Goal: Task Accomplishment & Management: Use online tool/utility

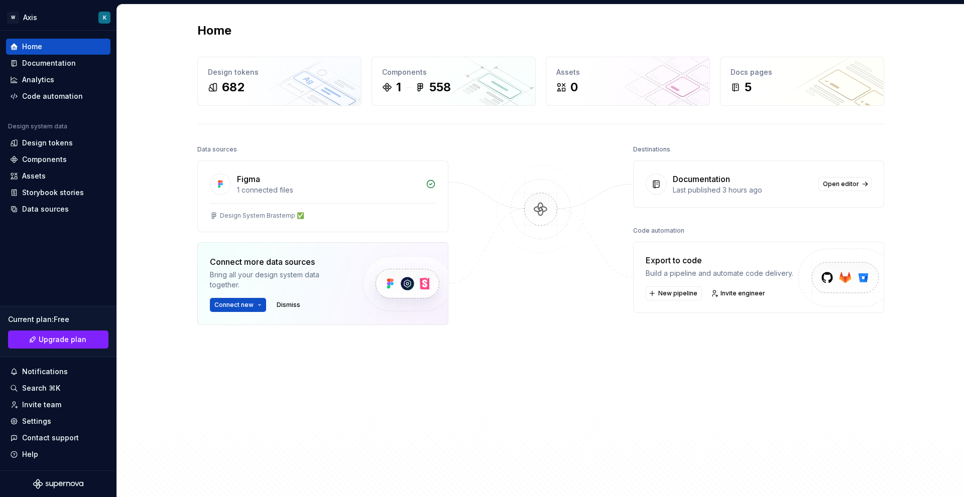
click at [524, 306] on div at bounding box center [540, 292] width 100 height 299
click at [359, 213] on div "Design System Brastemp ﻿﻿✅" at bounding box center [323, 216] width 226 height 8
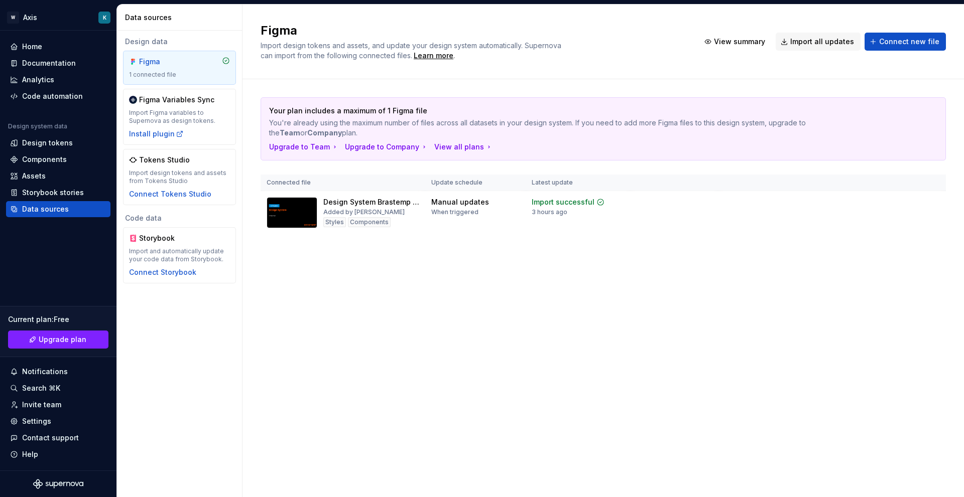
click at [606, 320] on div "Figma Import design tokens and assets, and update your design system automatica…" at bounding box center [602, 251] width 721 height 493
click at [356, 211] on div "Added by [PERSON_NAME]" at bounding box center [363, 212] width 81 height 8
click at [52, 49] on div "Home" at bounding box center [58, 47] width 96 height 10
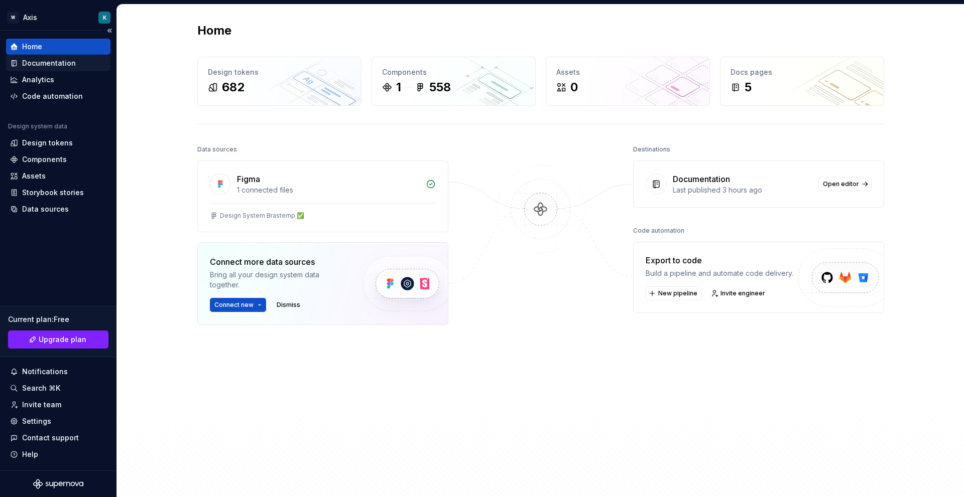
click at [59, 65] on div "Documentation" at bounding box center [49, 63] width 54 height 10
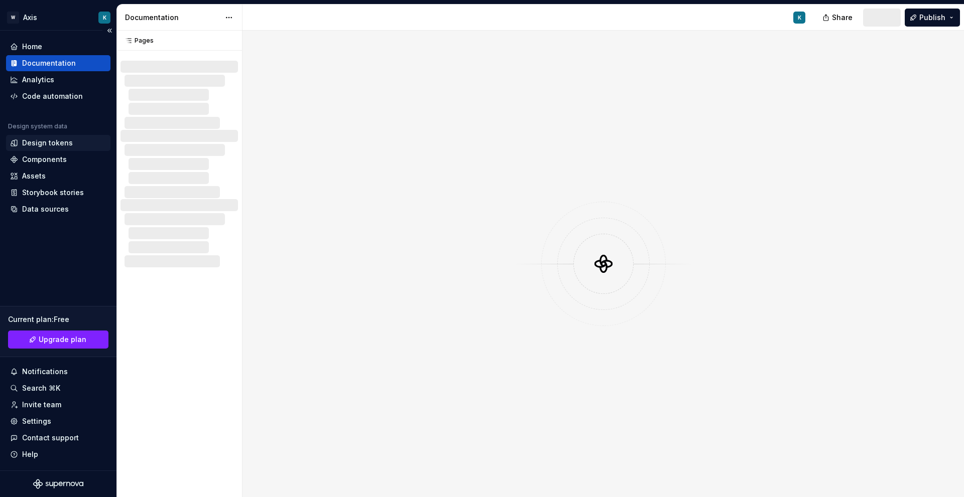
click at [55, 140] on div "Design tokens" at bounding box center [47, 143] width 51 height 10
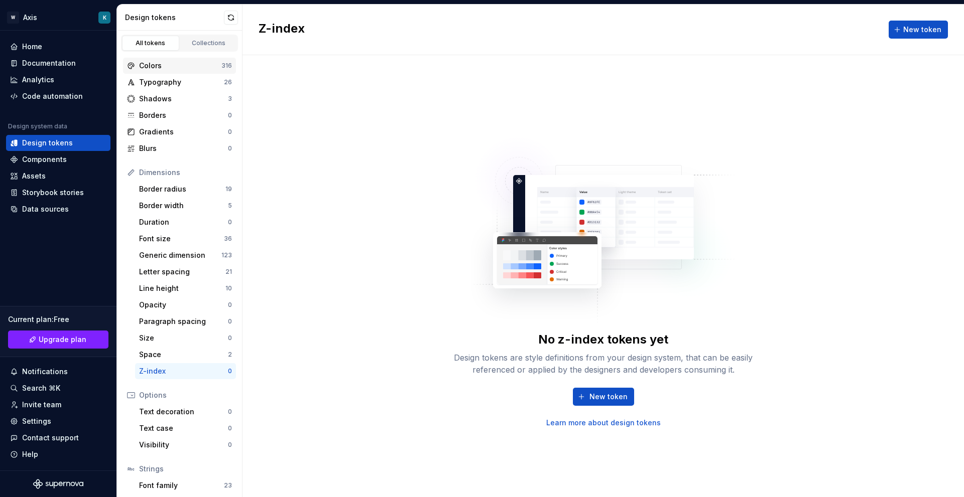
click at [177, 70] on div "Colors" at bounding box center [180, 66] width 82 height 10
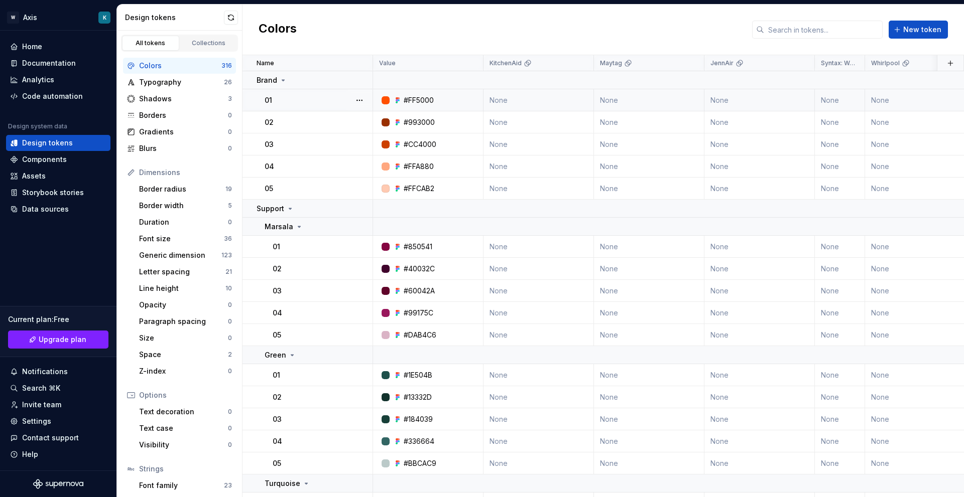
click at [283, 100] on div "01" at bounding box center [317, 100] width 107 height 10
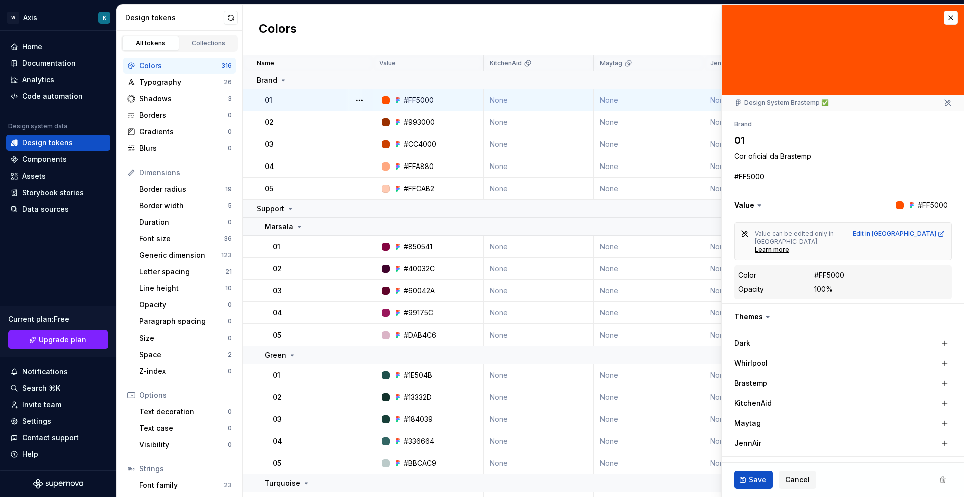
click at [778, 140] on textarea "01" at bounding box center [841, 140] width 218 height 18
click at [749, 142] on textarea "01" at bounding box center [841, 140] width 218 height 18
click at [944, 11] on button "button" at bounding box center [951, 18] width 14 height 14
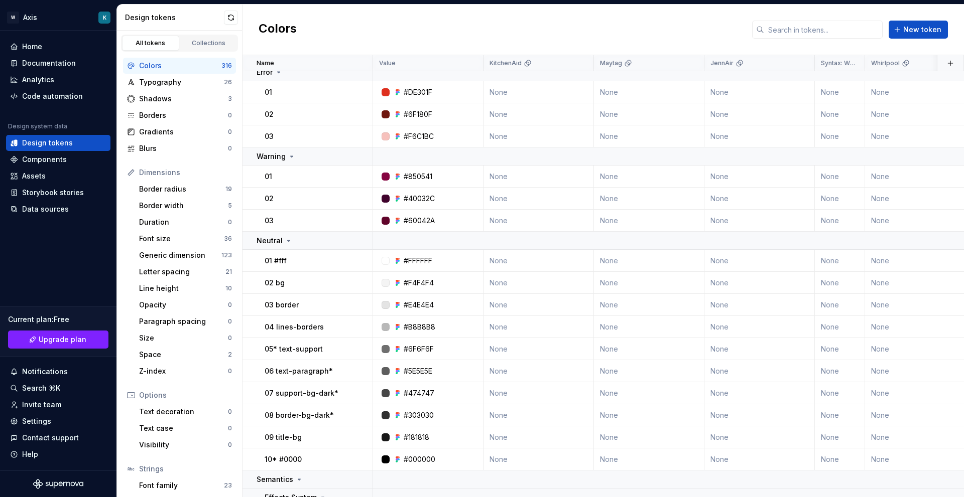
scroll to position [1104, 0]
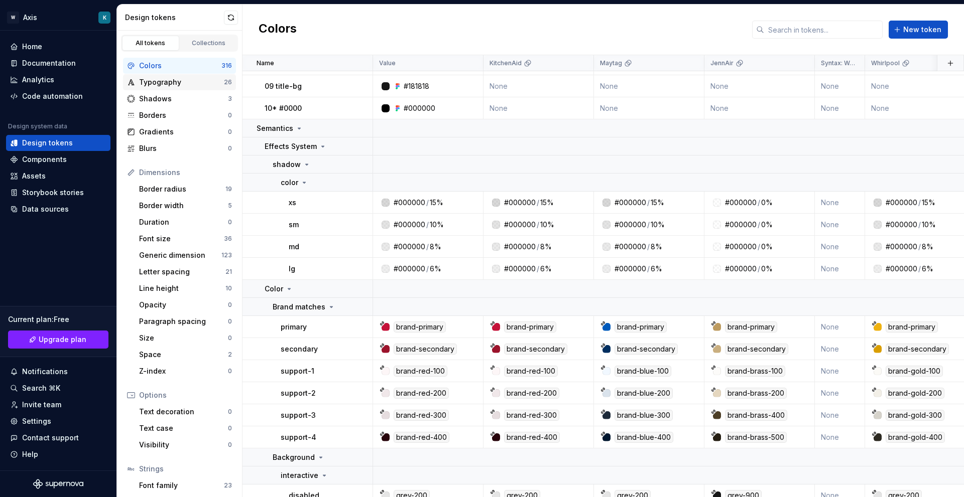
click at [224, 85] on div "26" at bounding box center [228, 82] width 8 height 8
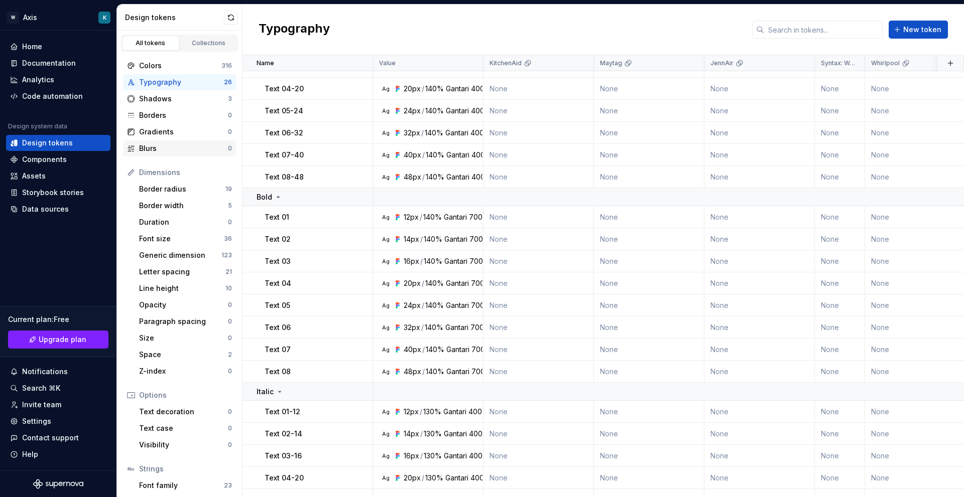
scroll to position [75, 0]
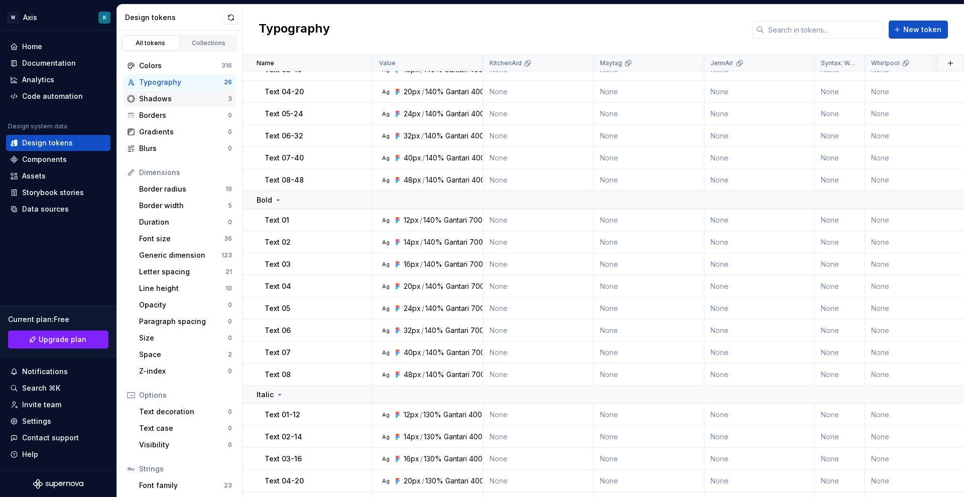
click at [171, 92] on div "Shadows 3" at bounding box center [179, 99] width 113 height 16
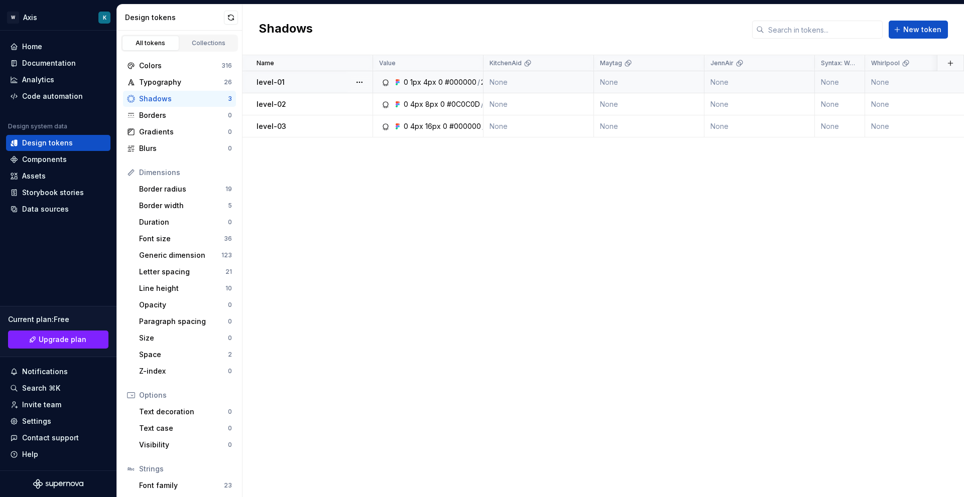
click at [286, 81] on div "level-01" at bounding box center [313, 82] width 115 height 10
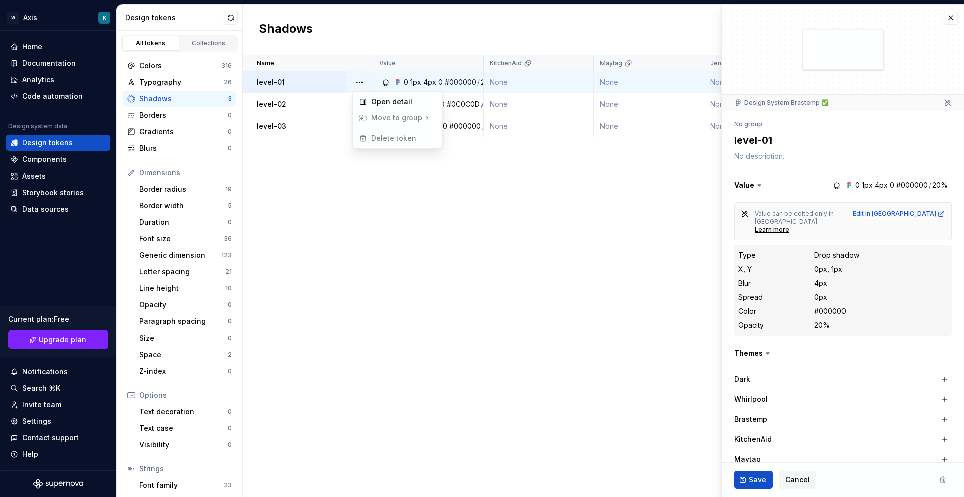
click at [780, 143] on html "W Axis K Home Documentation Analytics Code automation Design system data Design…" at bounding box center [482, 248] width 964 height 497
click at [760, 142] on textarea "level-01" at bounding box center [841, 140] width 218 height 18
click at [450, 275] on div "Name Value KitchenAid Maytag JennAir Syntax: Web Whirlpool Brastemp Collection …" at bounding box center [602, 276] width 721 height 442
click at [165, 109] on div "Borders 0" at bounding box center [179, 115] width 113 height 16
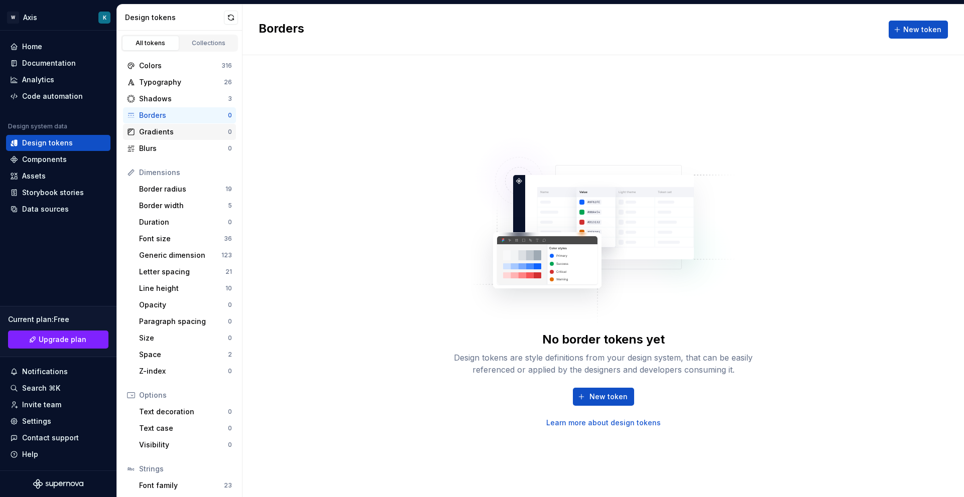
click at [190, 138] on div "Gradients 0" at bounding box center [179, 132] width 113 height 16
click at [190, 143] on div "Blurs 0" at bounding box center [179, 149] width 113 height 16
click at [181, 192] on div "Border radius" at bounding box center [182, 189] width 86 height 10
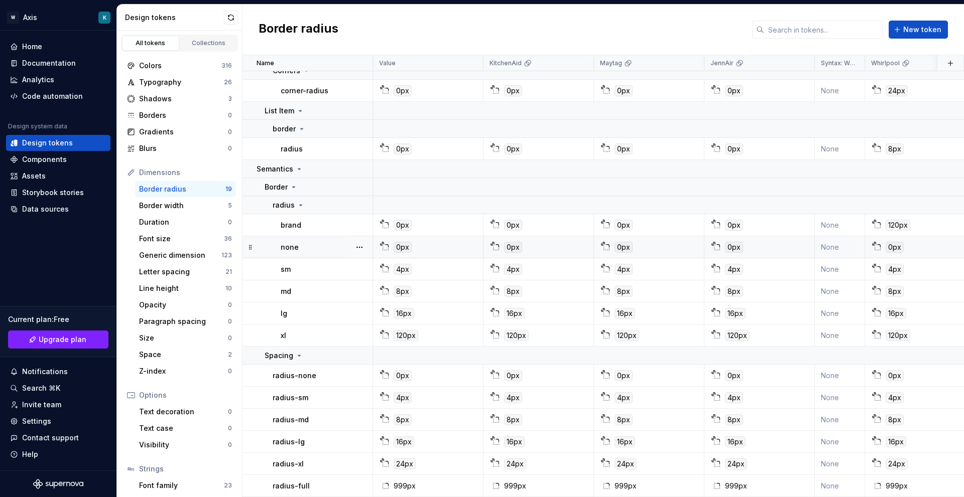
scroll to position [233, 0]
click at [169, 214] on div "Duration 0" at bounding box center [185, 222] width 101 height 16
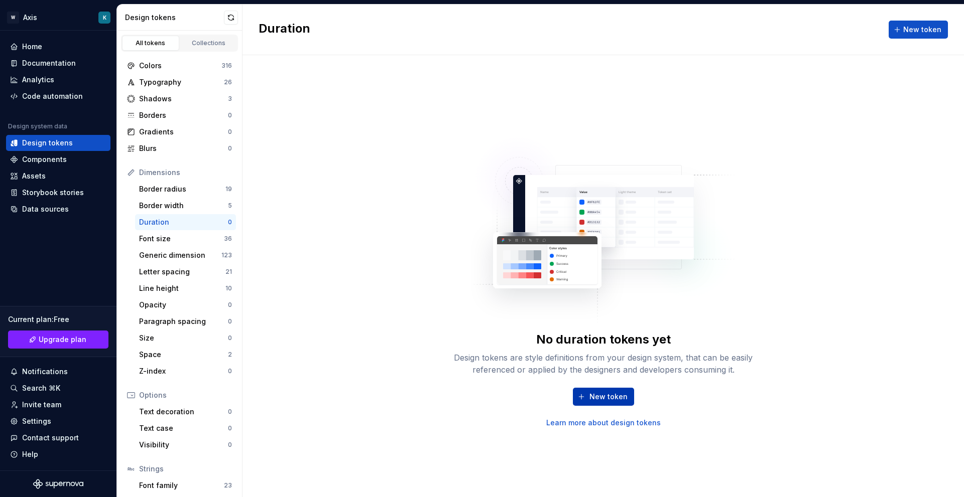
click at [587, 389] on button "New token" at bounding box center [603, 397] width 61 height 18
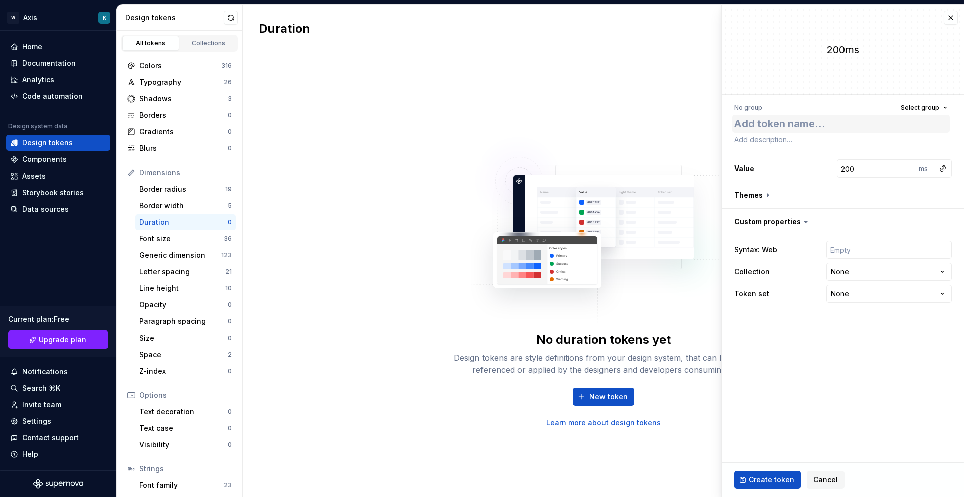
click at [846, 124] on textarea at bounding box center [841, 124] width 218 height 18
click at [791, 117] on textarea at bounding box center [841, 124] width 218 height 18
click at [914, 168] on input "200" at bounding box center [876, 169] width 79 height 18
click at [859, 159] on h3 "Value 200 ms" at bounding box center [843, 169] width 242 height 26
click at [856, 169] on input "200" at bounding box center [876, 169] width 79 height 18
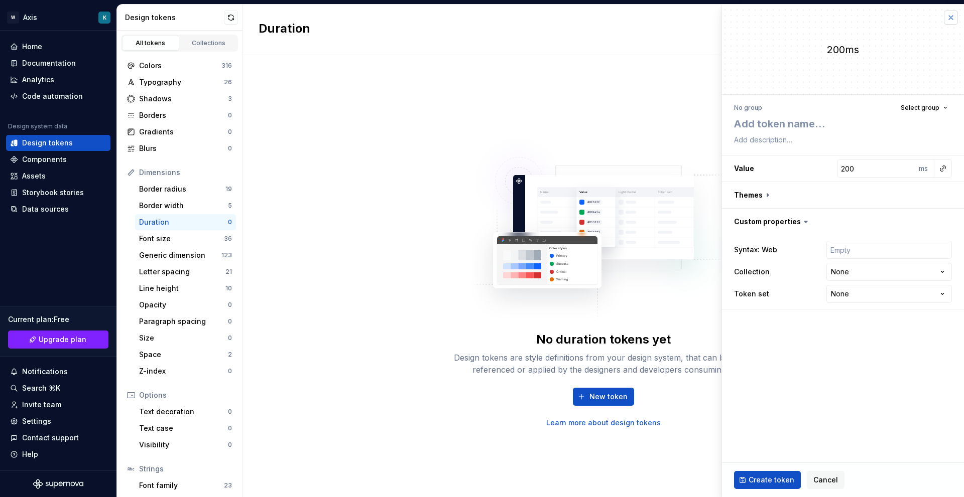
click at [949, 21] on button "button" at bounding box center [951, 18] width 14 height 14
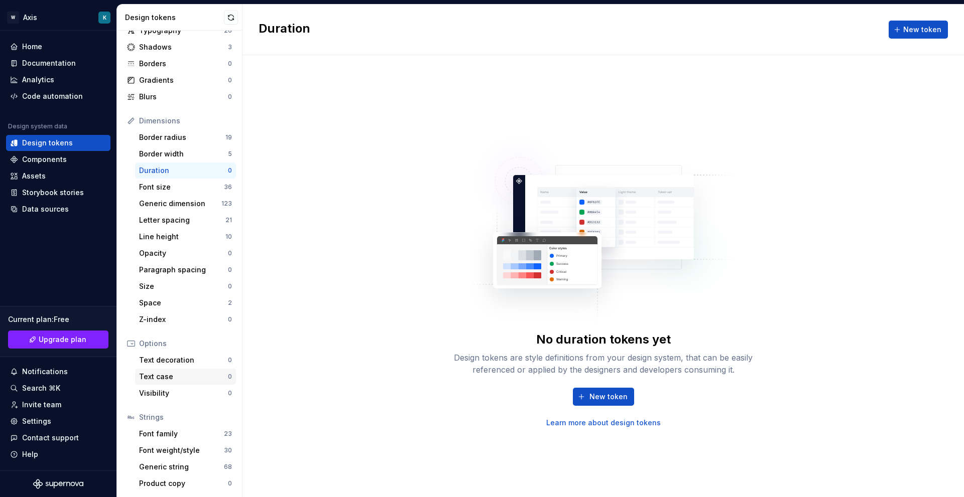
scroll to position [52, 0]
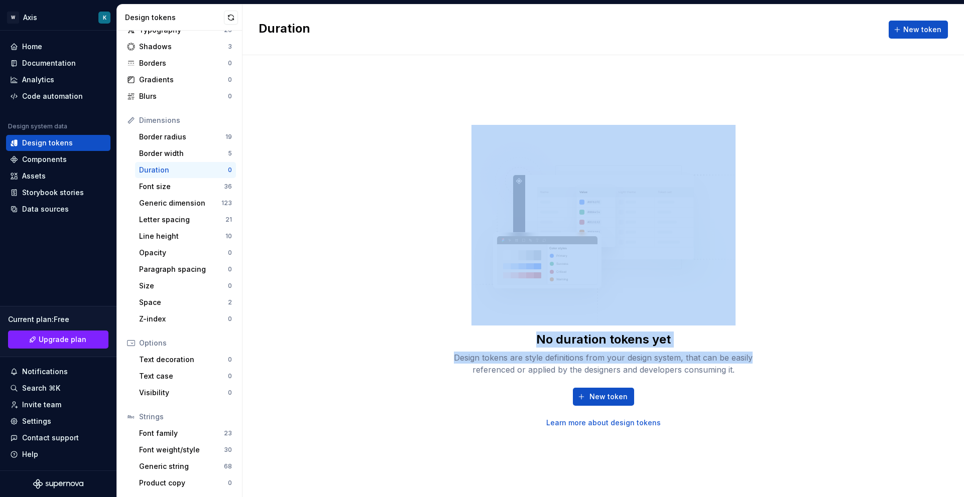
drag, startPoint x: 448, startPoint y: 210, endPoint x: 801, endPoint y: 355, distance: 381.7
click at [801, 355] on div "No duration tokens yet Design tokens are style definitions from your design sys…" at bounding box center [602, 276] width 721 height 442
click at [892, 317] on div "No duration tokens yet Design tokens are style definitions from your design sys…" at bounding box center [602, 276] width 721 height 442
drag, startPoint x: 352, startPoint y: 115, endPoint x: 784, endPoint y: 335, distance: 485.0
click at [784, 335] on div "No duration tokens yet Design tokens are style definitions from your design sys…" at bounding box center [602, 276] width 721 height 442
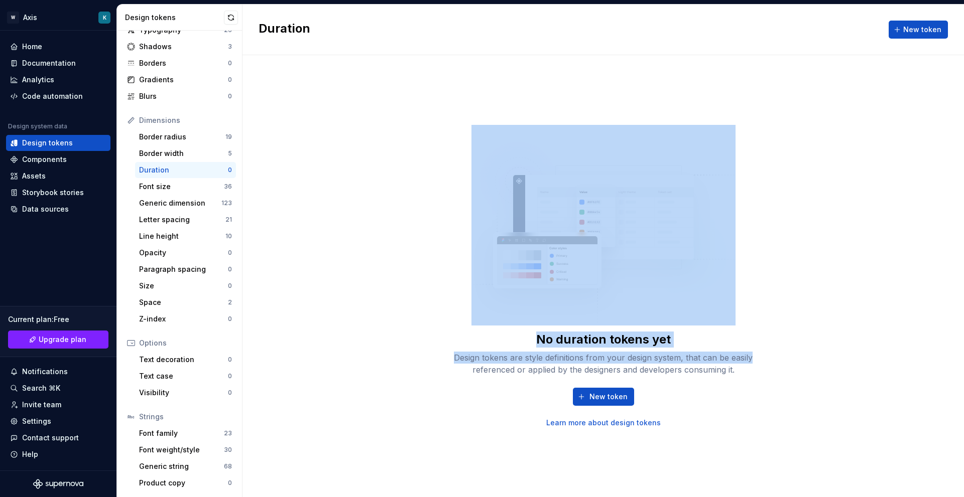
click at [847, 289] on div "No duration tokens yet Design tokens are style definitions from your design sys…" at bounding box center [602, 276] width 721 height 442
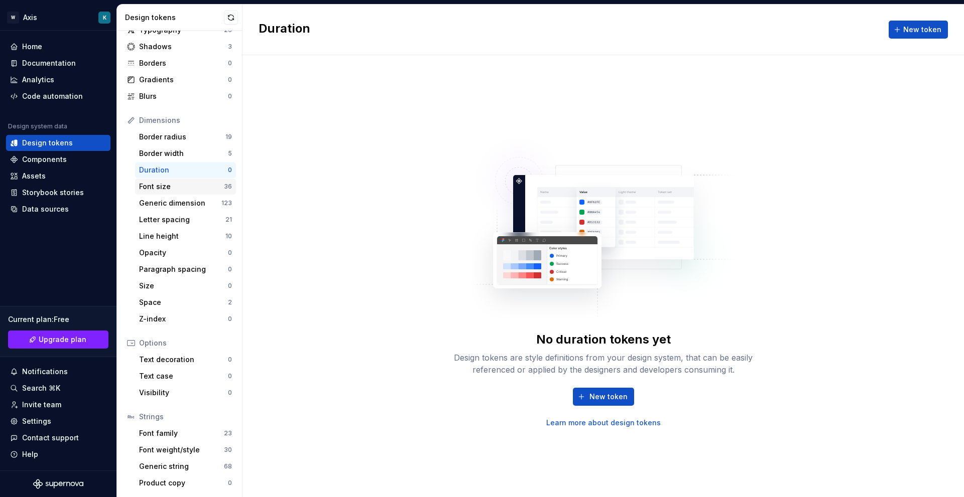
click at [173, 183] on div "Font size" at bounding box center [181, 187] width 85 height 10
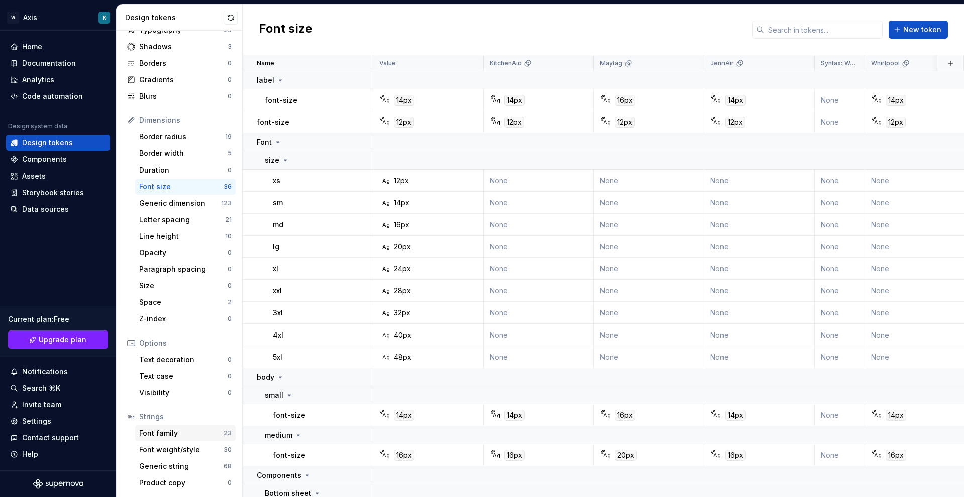
click at [178, 435] on div "Font family" at bounding box center [181, 434] width 85 height 10
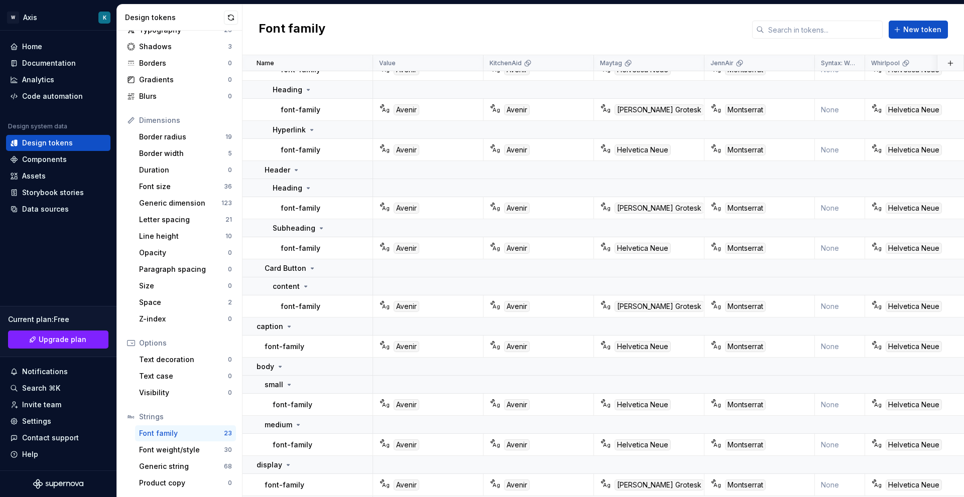
scroll to position [665, 0]
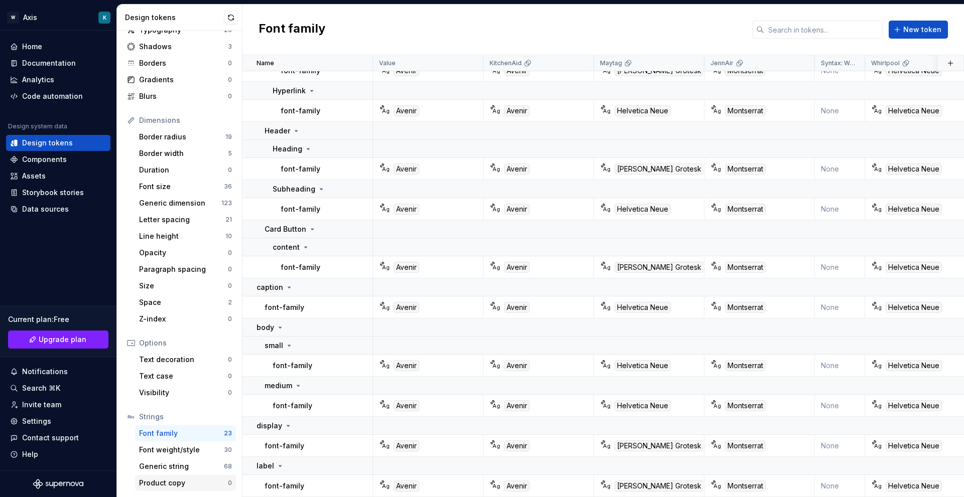
click at [158, 486] on div "Product copy" at bounding box center [183, 483] width 89 height 10
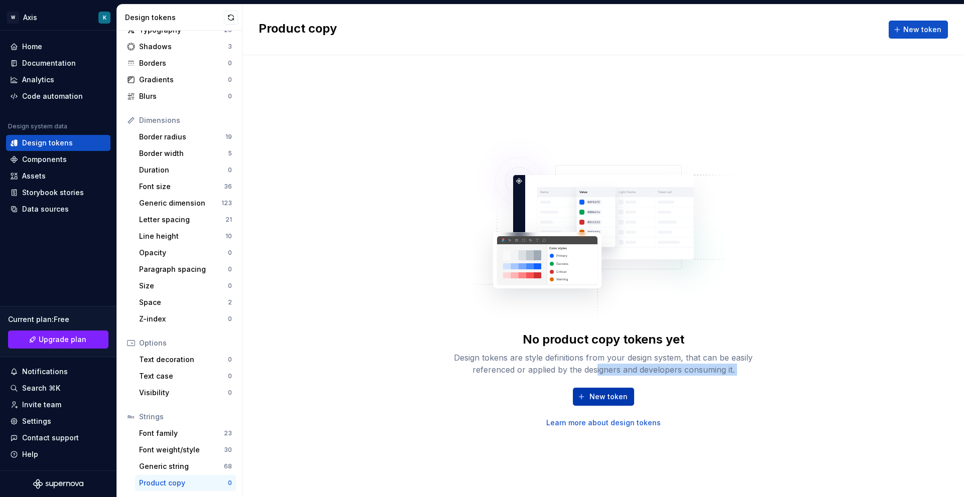
drag, startPoint x: 596, startPoint y: 377, endPoint x: 602, endPoint y: 389, distance: 12.8
click at [601, 388] on div "No product copy tokens yet Design tokens are style definitions from your design…" at bounding box center [603, 380] width 321 height 96
click at [602, 389] on button "New token" at bounding box center [603, 397] width 61 height 18
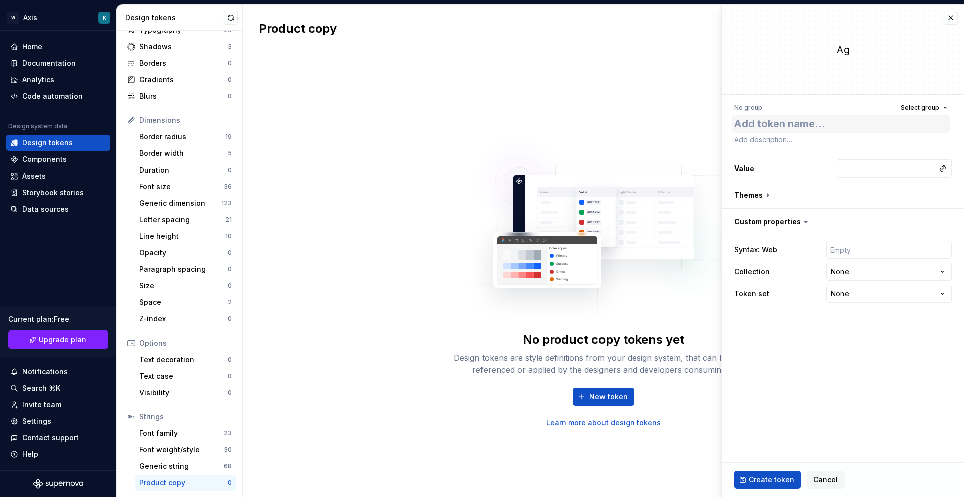
click at [785, 127] on textarea at bounding box center [841, 124] width 218 height 18
click at [951, 17] on button "button" at bounding box center [951, 18] width 14 height 14
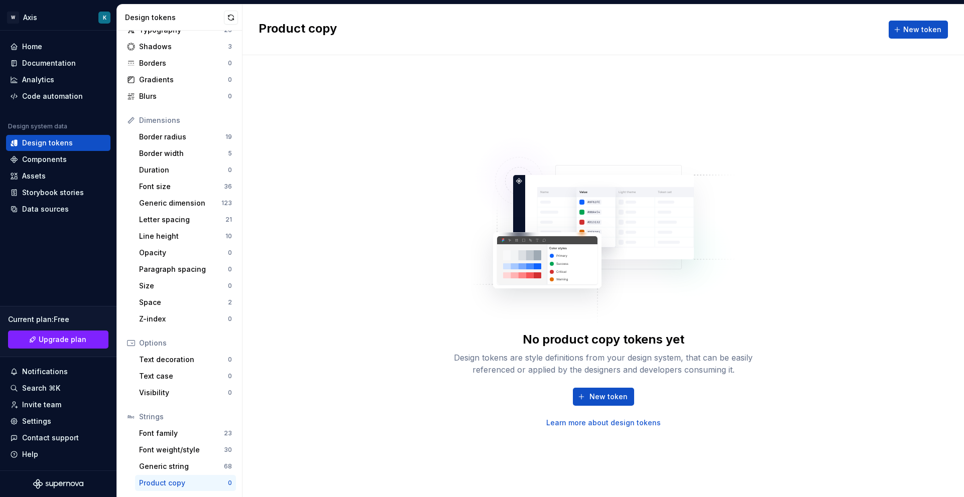
click at [274, 418] on div "No product copy tokens yet Design tokens are style definitions from your design…" at bounding box center [602, 276] width 721 height 442
click at [281, 372] on div "No product copy tokens yet Design tokens are style definitions from your design…" at bounding box center [602, 276] width 721 height 442
click at [44, 45] on div "Home" at bounding box center [58, 47] width 96 height 10
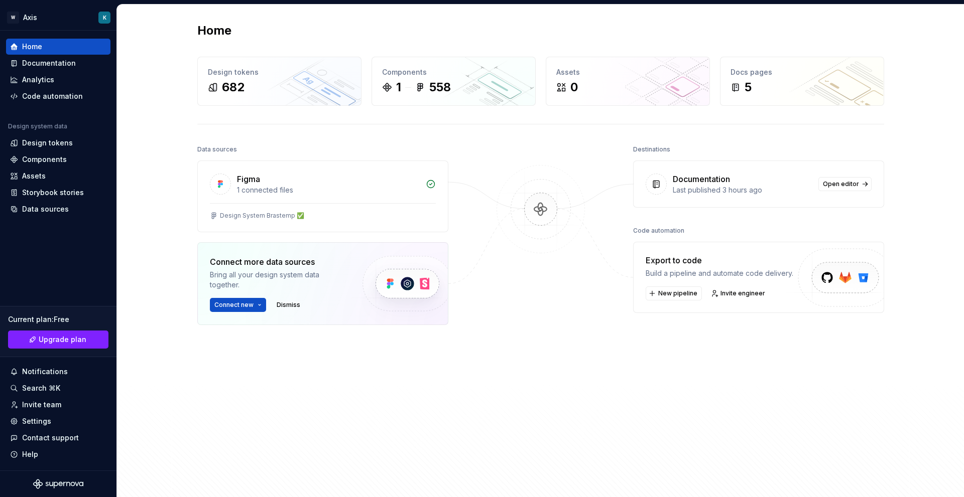
click at [485, 283] on div "Data sources Figma 1 connected files Design System Brastemp ﻿﻿✅ Connect more da…" at bounding box center [540, 312] width 687 height 339
click at [41, 59] on div "Documentation" at bounding box center [49, 63] width 54 height 10
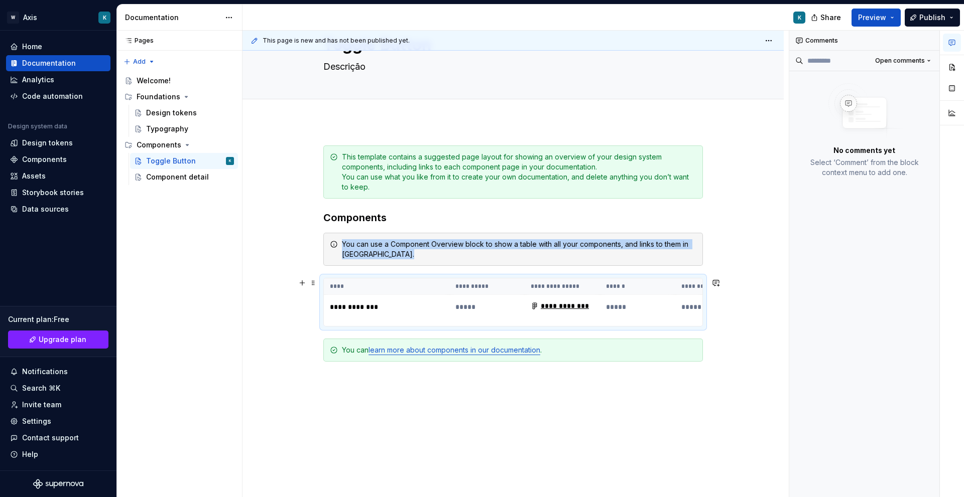
click at [291, 265] on div "**********" at bounding box center [512, 343] width 541 height 444
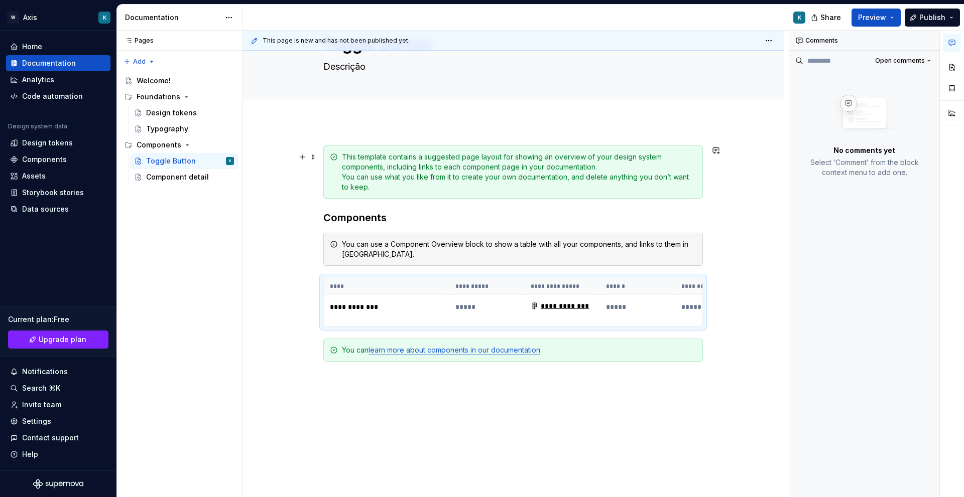
click at [398, 179] on div "This template contains a suggested page layout for showing an overview of your …" at bounding box center [519, 172] width 354 height 40
click at [382, 187] on div "This template contains a suggested page layout for showing an overview of your …" at bounding box center [519, 172] width 354 height 40
click at [267, 311] on div "**********" at bounding box center [512, 343] width 541 height 444
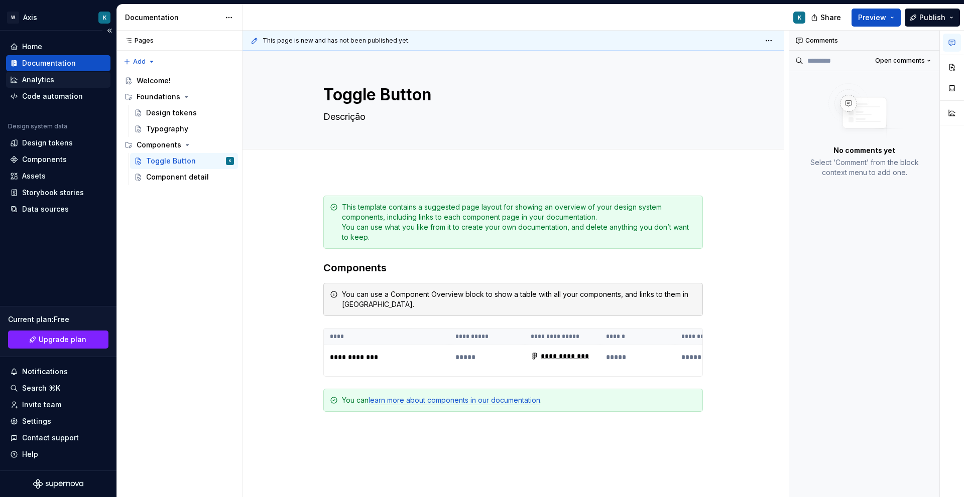
click at [68, 83] on div "Analytics" at bounding box center [58, 80] width 96 height 10
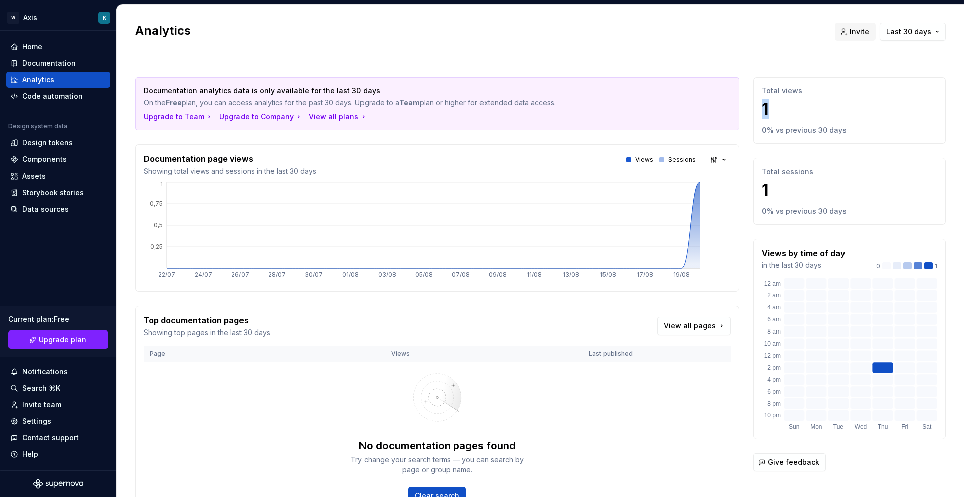
drag, startPoint x: 762, startPoint y: 112, endPoint x: 754, endPoint y: 110, distance: 8.3
click at [761, 110] on p "1" at bounding box center [849, 109] width 176 height 20
drag, startPoint x: 763, startPoint y: 185, endPoint x: 755, endPoint y: 183, distance: 8.8
click at [761, 183] on p "1" at bounding box center [849, 190] width 176 height 20
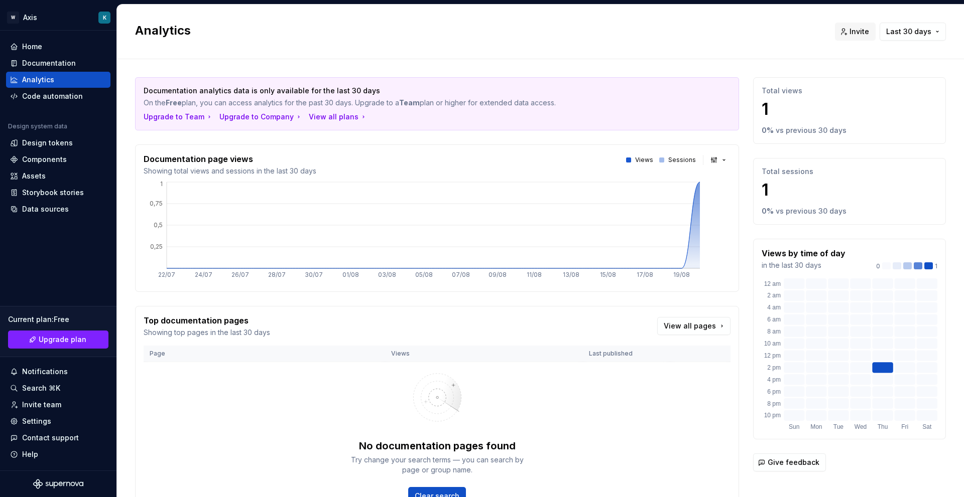
click at [946, 145] on div "Documentation analytics data is only available for the last 30 days On the Free…" at bounding box center [540, 305] width 847 height 493
click at [937, 144] on div "Total views 1 0 % vs previous 30 days" at bounding box center [849, 110] width 193 height 67
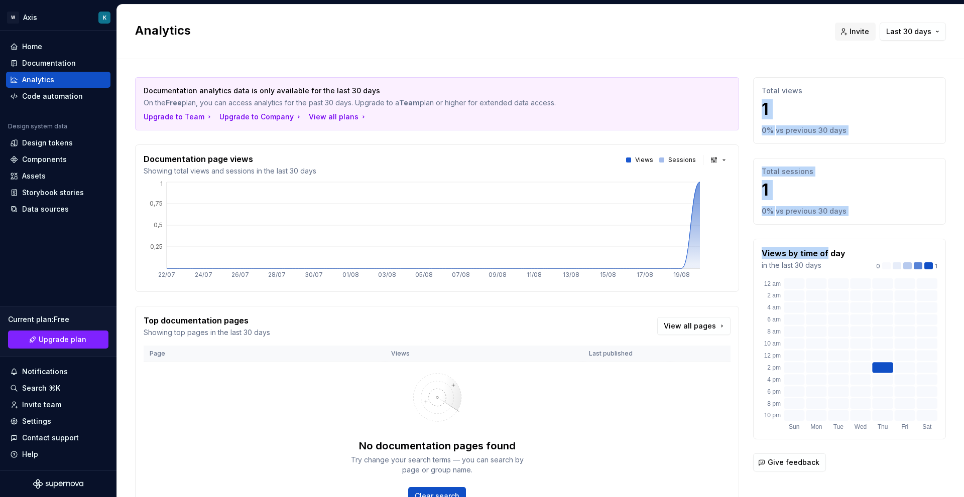
drag, startPoint x: 756, startPoint y: 107, endPoint x: 846, endPoint y: 219, distance: 143.9
click at [825, 231] on div "Total views 1 0 % vs previous 30 days Total sessions 1 0 % vs previous 30 days …" at bounding box center [849, 295] width 193 height 437
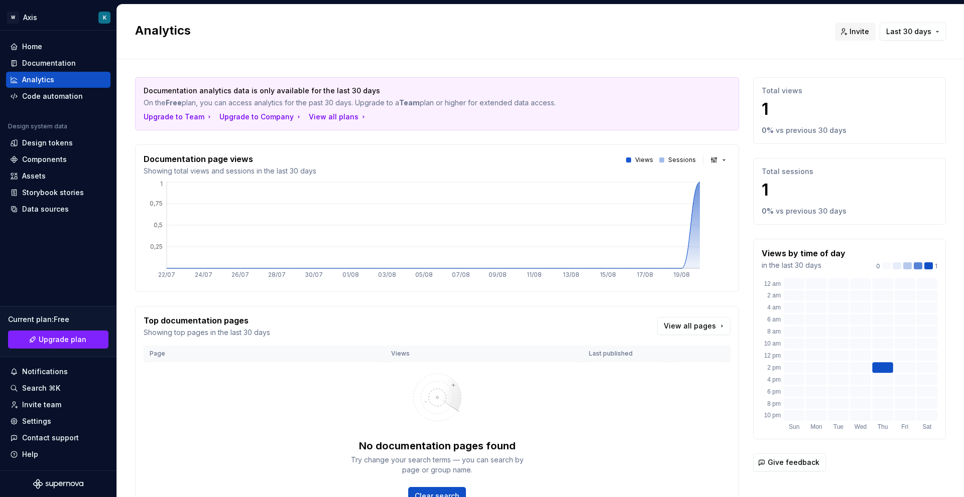
click at [848, 218] on div "Total sessions 1 0 % vs previous 30 days" at bounding box center [849, 191] width 193 height 67
click at [808, 116] on p "1" at bounding box center [849, 109] width 176 height 20
click at [828, 133] on p "vs previous 30 days" at bounding box center [810, 130] width 71 height 10
click at [798, 215] on p "vs previous 30 days" at bounding box center [810, 211] width 71 height 10
click at [795, 241] on div "Views by time of day in the last 30 days 0 1 Sun Mon Tue Wed Thu Fri Sat Sun Mo…" at bounding box center [849, 339] width 193 height 201
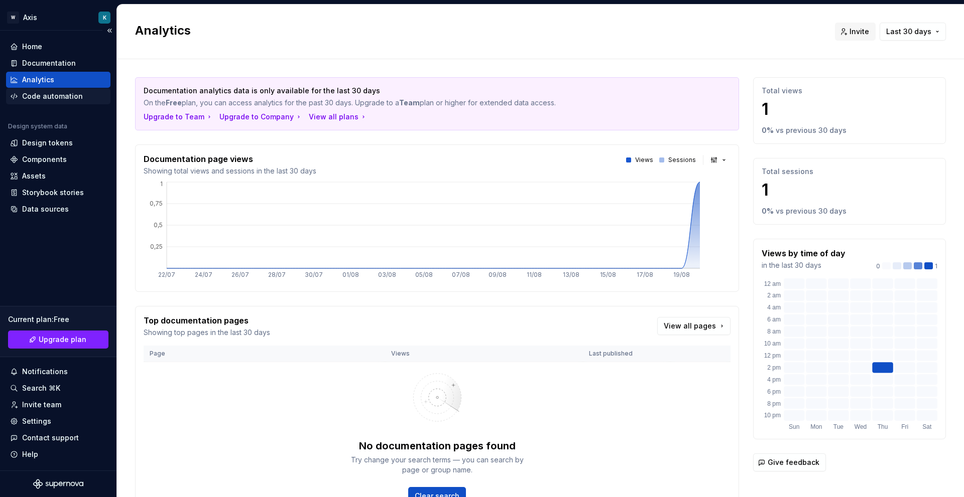
click at [71, 95] on div "Code automation" at bounding box center [52, 96] width 61 height 10
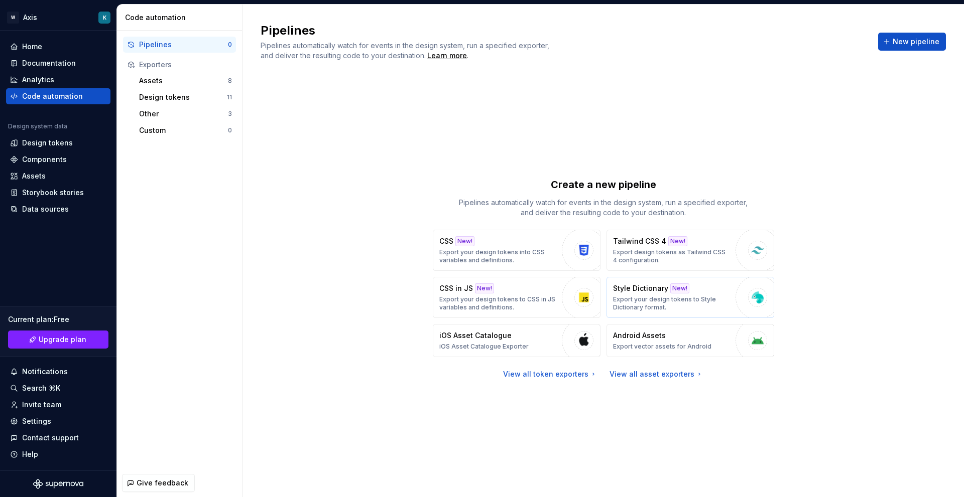
click at [663, 295] on div "Style Dictionary New! Export your design tokens to Style Dictionary format." at bounding box center [671, 298] width 117 height 28
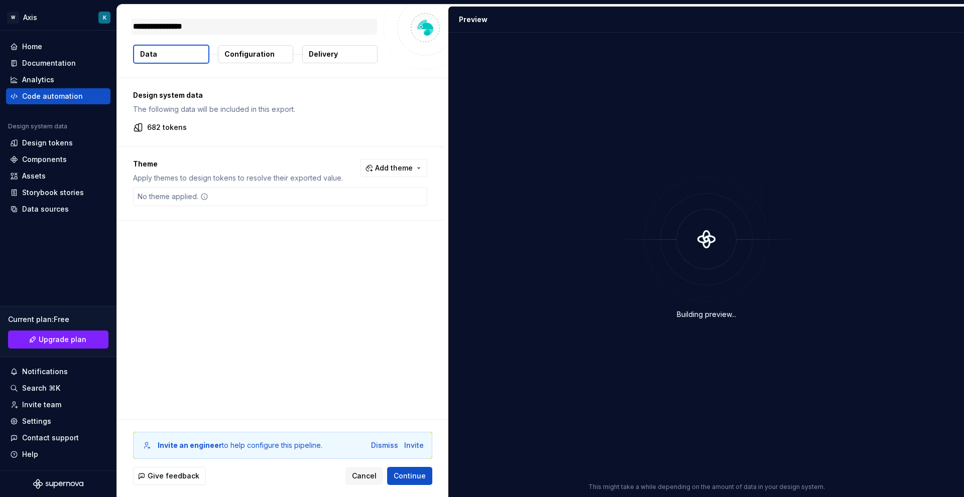
click at [257, 23] on textarea "**********" at bounding box center [254, 27] width 246 height 16
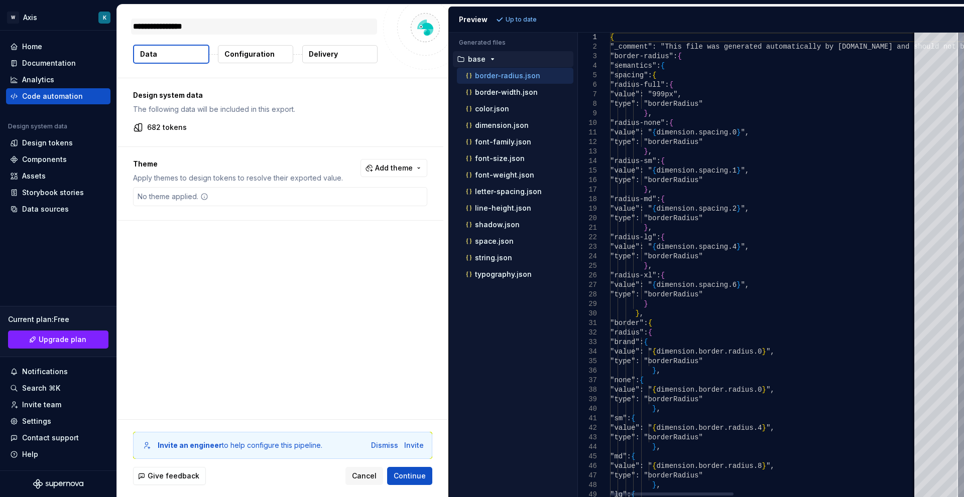
click at [211, 25] on textarea "**********" at bounding box center [254, 27] width 246 height 16
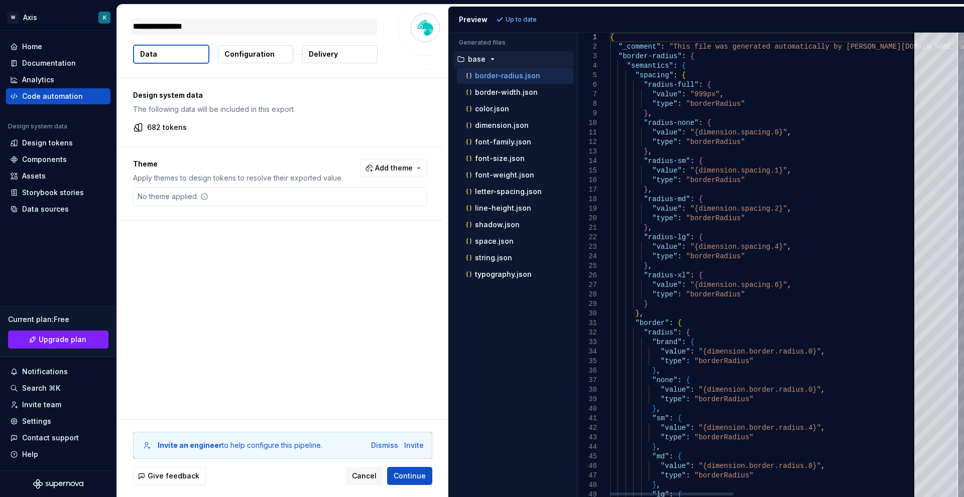
type textarea "*"
click at [398, 166] on span "Add theme" at bounding box center [394, 168] width 38 height 10
click at [322, 220] on span "Whirlpool" at bounding box center [366, 224] width 115 height 16
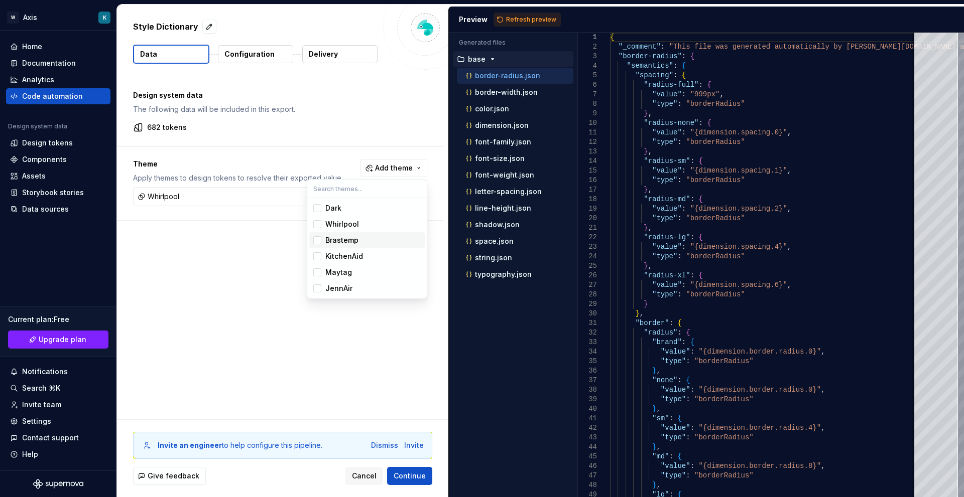
click at [317, 237] on div "Suggestions" at bounding box center [317, 240] width 8 height 8
click at [315, 255] on div "Suggestions" at bounding box center [317, 256] width 8 height 8
click at [315, 272] on div "Suggestions" at bounding box center [317, 273] width 8 height 8
click at [316, 289] on div "Suggestions" at bounding box center [317, 289] width 8 height 8
click at [201, 382] on html "W Axis K Home Documentation Analytics Code automation Design system data Design…" at bounding box center [482, 248] width 964 height 497
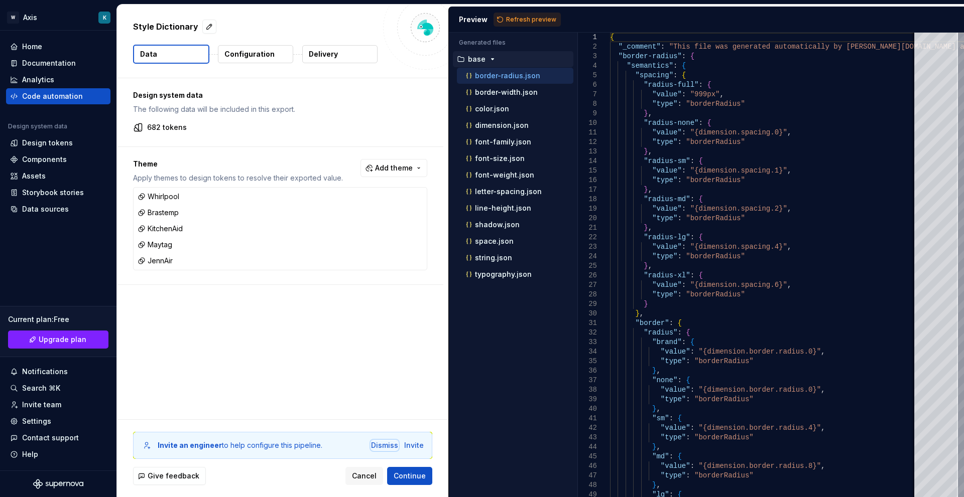
drag, startPoint x: 386, startPoint y: 448, endPoint x: 387, endPoint y: 459, distance: 11.1
click at [386, 448] on div "Dismiss" at bounding box center [384, 446] width 27 height 10
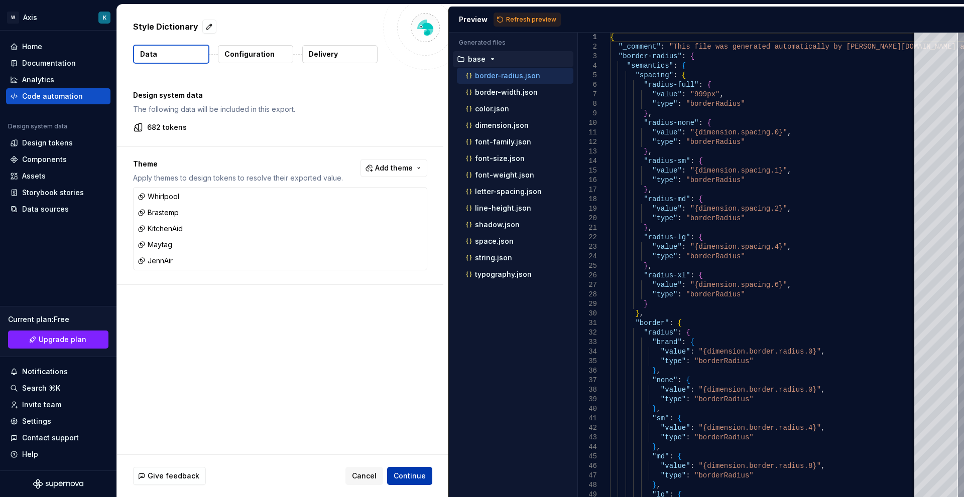
click at [398, 474] on span "Continue" at bounding box center [409, 476] width 32 height 10
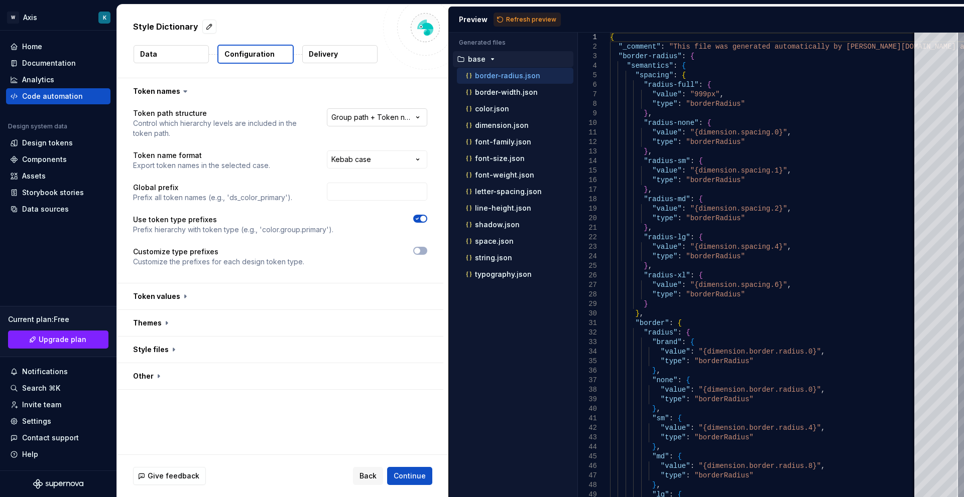
click at [379, 119] on html "**********" at bounding box center [482, 248] width 964 height 497
click at [379, 126] on div "**********" at bounding box center [377, 123] width 100 height 30
click at [382, 112] on html "**********" at bounding box center [482, 248] width 964 height 497
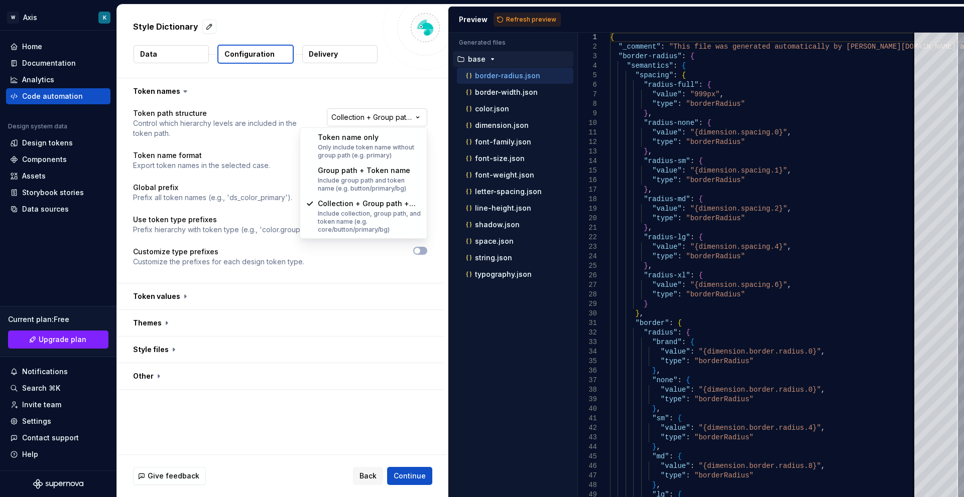
click at [392, 121] on html "**********" at bounding box center [482, 248] width 964 height 497
select select "********"
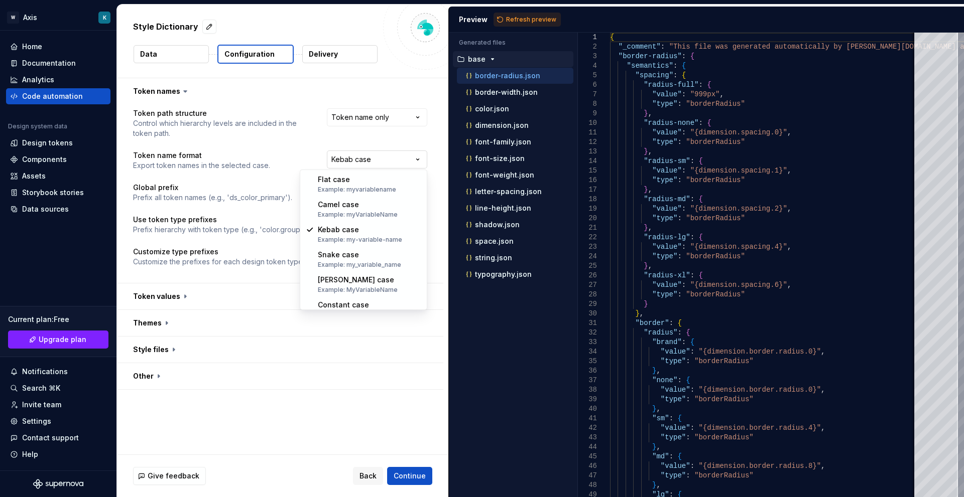
click at [390, 166] on html "**********" at bounding box center [482, 248] width 964 height 497
click at [408, 164] on html "**********" at bounding box center [482, 248] width 964 height 497
select select "********"
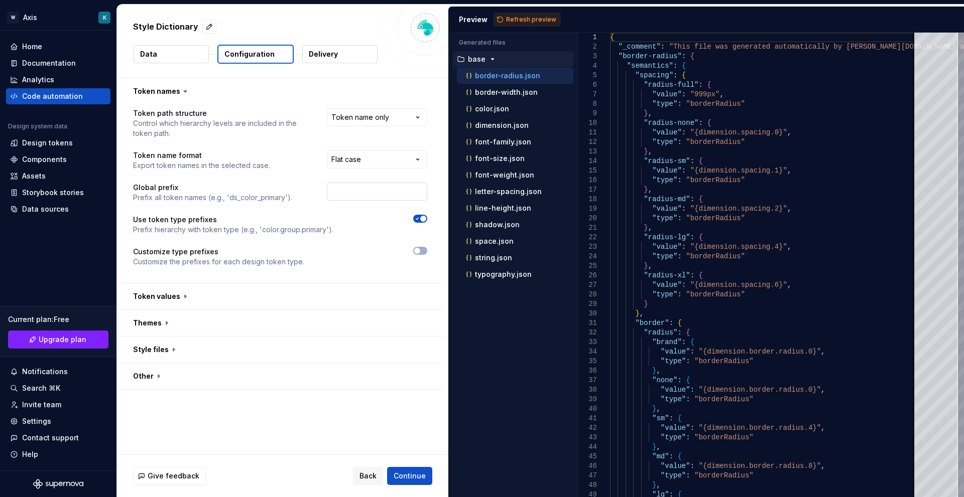
click at [396, 196] on input "text" at bounding box center [377, 192] width 100 height 18
click at [378, 192] on input "text" at bounding box center [377, 192] width 100 height 18
type input "x"
type input "a"
type input "&"
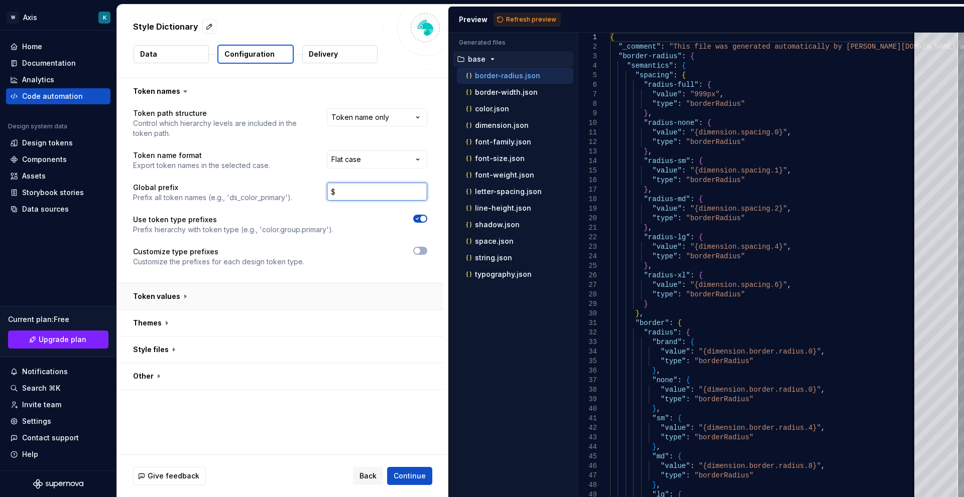
type input "$"
click at [330, 287] on button "button" at bounding box center [280, 297] width 326 height 26
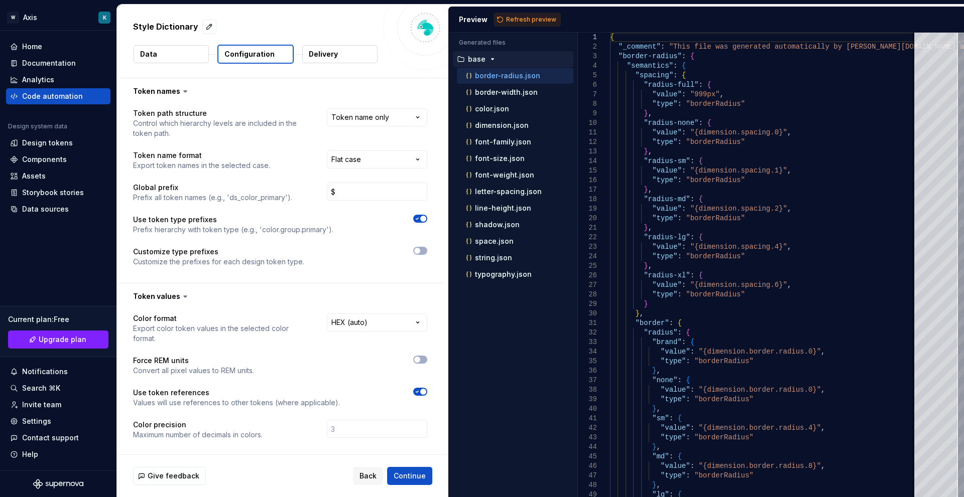
click at [344, 227] on div "Use token type prefixes Prefix hierarchy with token type (e.g., 'color.group.pr…" at bounding box center [280, 225] width 294 height 20
click at [174, 226] on p "Prefix hierarchy with token type (e.g., 'color.group.primary')." at bounding box center [233, 230] width 200 height 10
click at [159, 253] on p "Customize type prefixes" at bounding box center [218, 252] width 171 height 10
click at [423, 252] on button "button" at bounding box center [420, 251] width 14 height 8
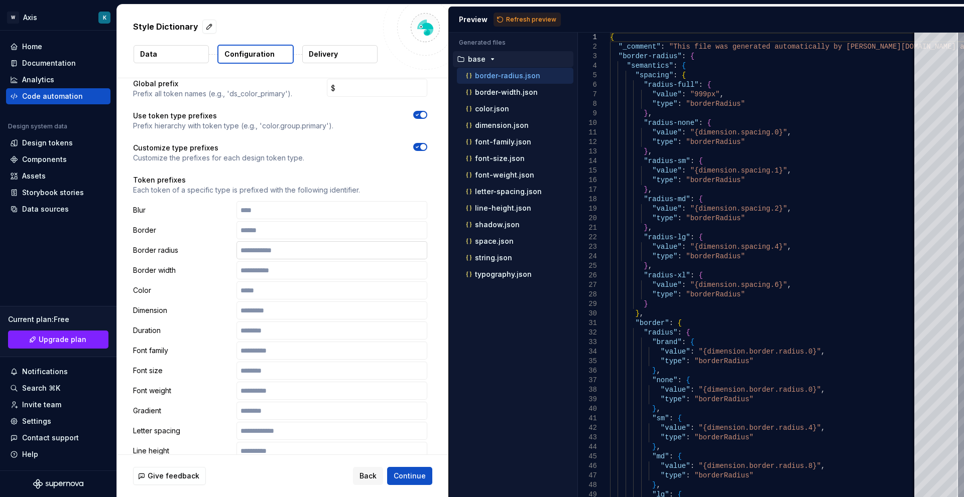
scroll to position [100, 0]
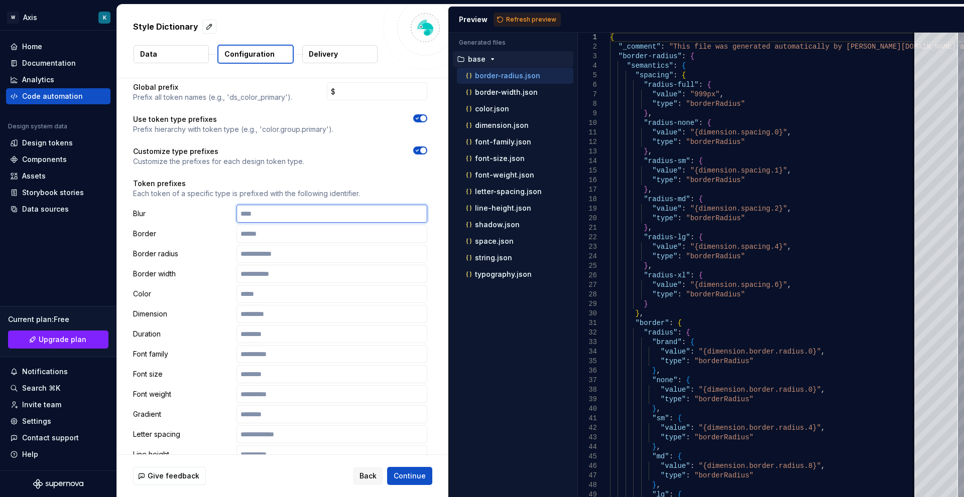
click at [253, 211] on input "text" at bounding box center [331, 214] width 191 height 18
click at [301, 235] on input "text" at bounding box center [331, 234] width 191 height 18
click at [420, 154] on button "button" at bounding box center [420, 151] width 14 height 8
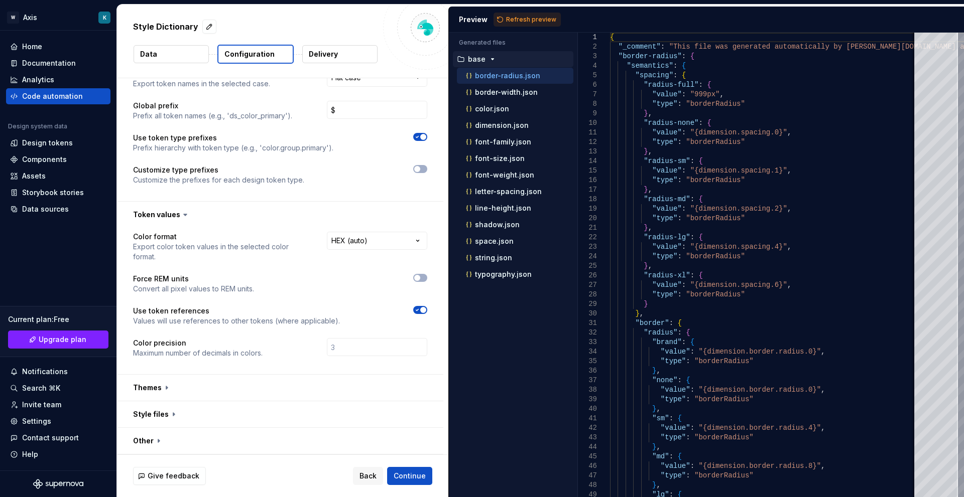
scroll to position [82, 0]
click at [178, 385] on button "button" at bounding box center [280, 388] width 326 height 26
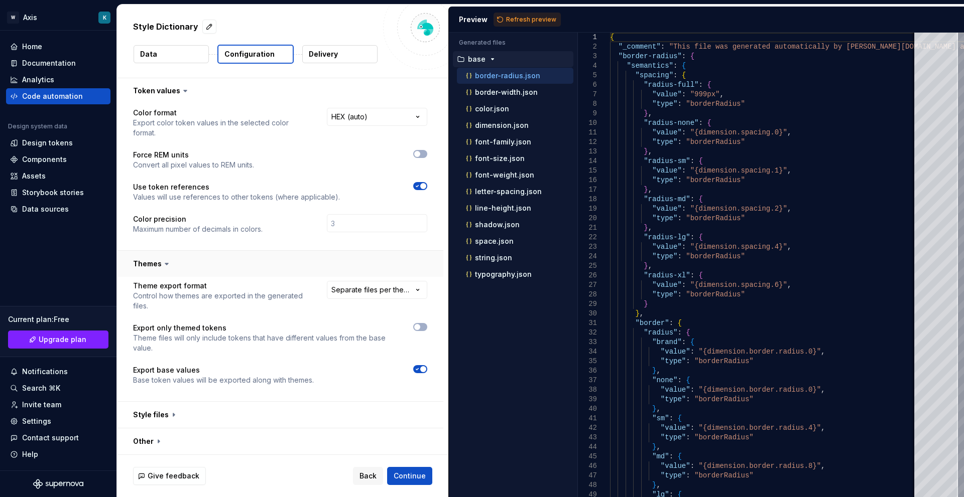
scroll to position [206, 0]
click at [162, 414] on button "button" at bounding box center [280, 414] width 326 height 26
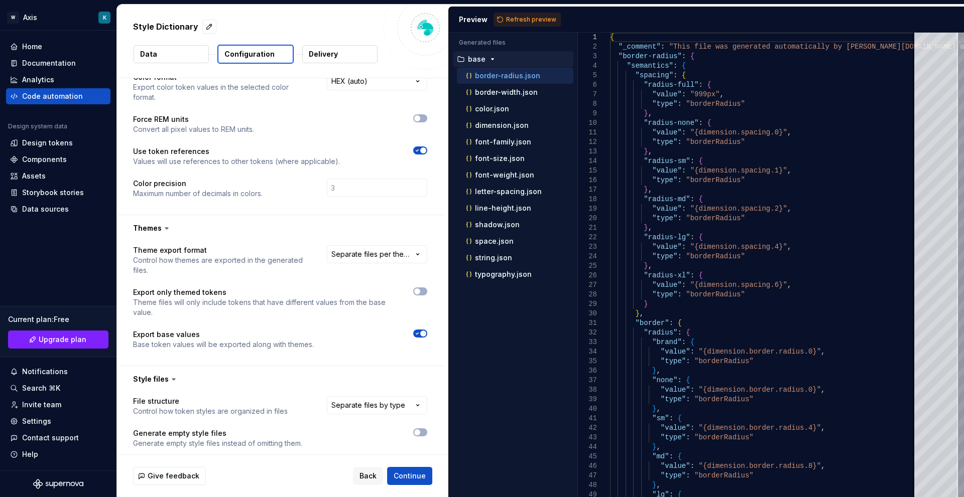
scroll to position [395, 0]
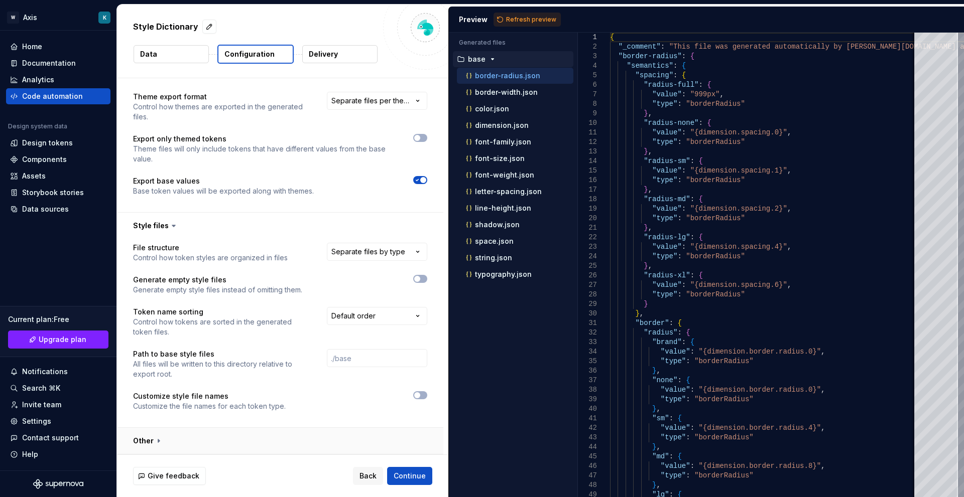
click at [167, 434] on button "button" at bounding box center [280, 441] width 326 height 26
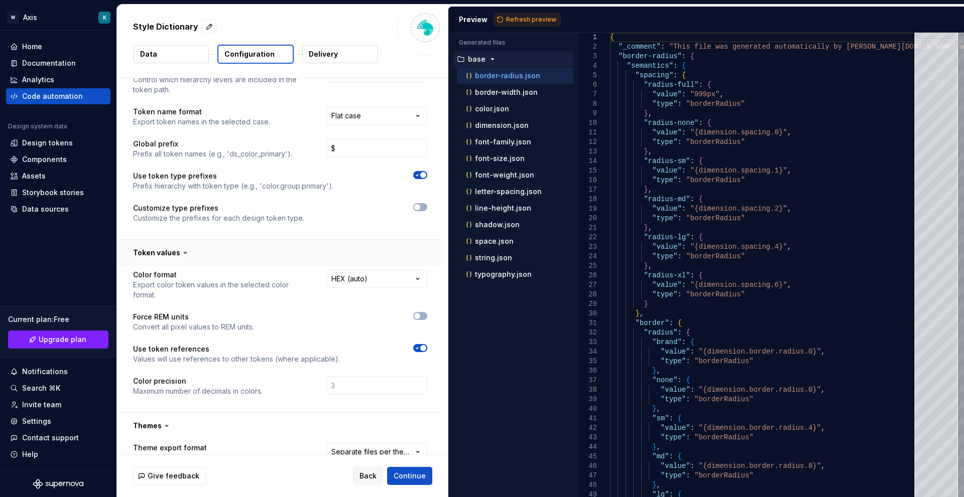
scroll to position [0, 0]
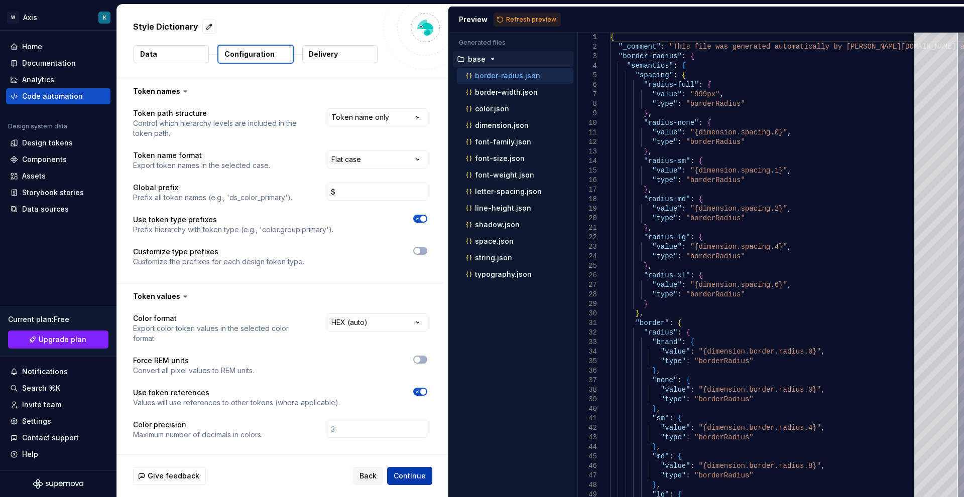
click at [399, 483] on button "Continue" at bounding box center [409, 476] width 45 height 18
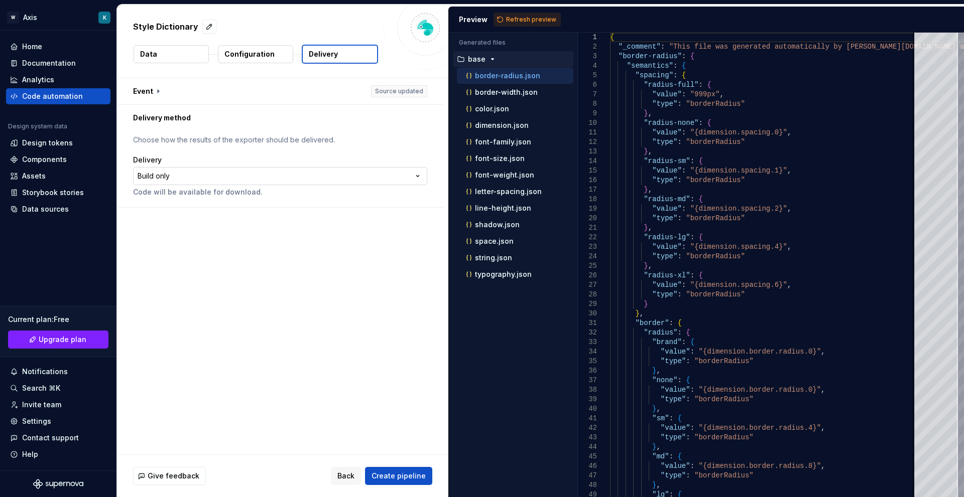
click at [255, 184] on html "**********" at bounding box center [482, 248] width 964 height 497
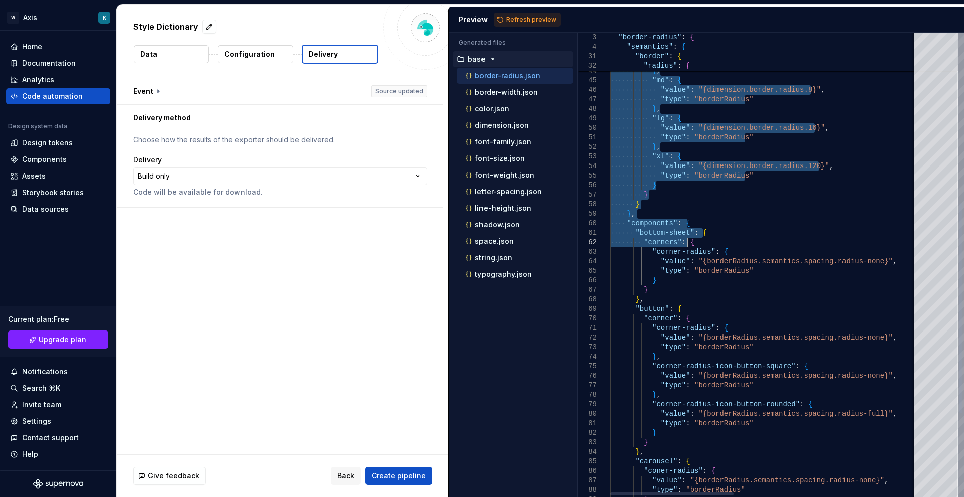
drag, startPoint x: 614, startPoint y: 51, endPoint x: 792, endPoint y: 441, distance: 428.5
type textarea "**********"
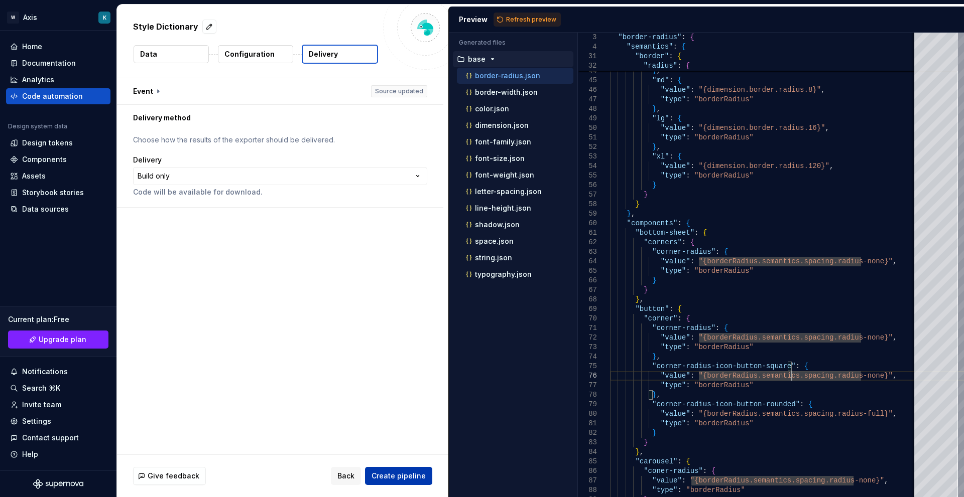
click at [388, 479] on span "Create pipeline" at bounding box center [398, 476] width 54 height 10
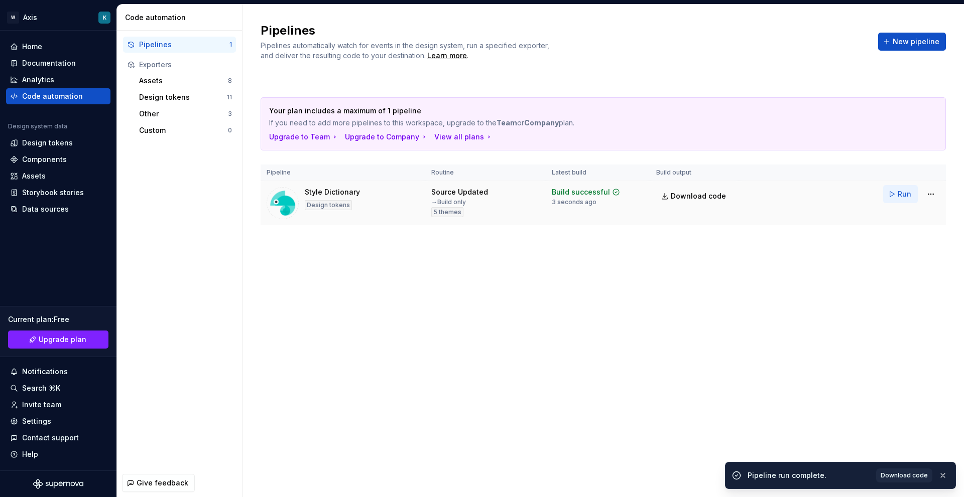
click at [891, 197] on button "Run" at bounding box center [900, 194] width 35 height 18
click at [908, 473] on span "Download code" at bounding box center [903, 476] width 47 height 8
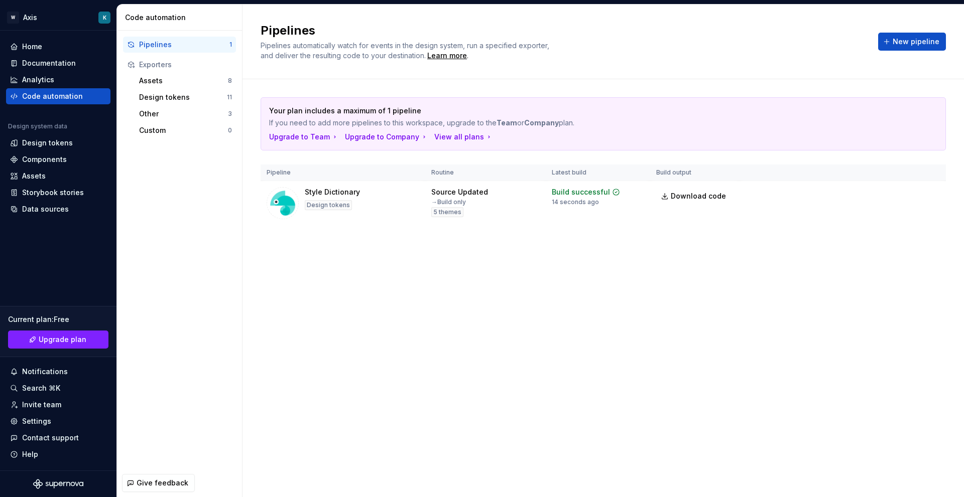
click at [146, 231] on div "Pipelines 1 Exporters Assets 8 Design tokens 11 Other 3 Custom 0" at bounding box center [179, 250] width 125 height 439
click at [81, 102] on div "Code automation" at bounding box center [58, 96] width 104 height 16
click at [478, 206] on div "Source Updated → Build only 5 themes" at bounding box center [459, 202] width 57 height 30
click at [933, 198] on html "W Axis K Home Documentation Analytics Code automation Design system data Design…" at bounding box center [482, 248] width 964 height 497
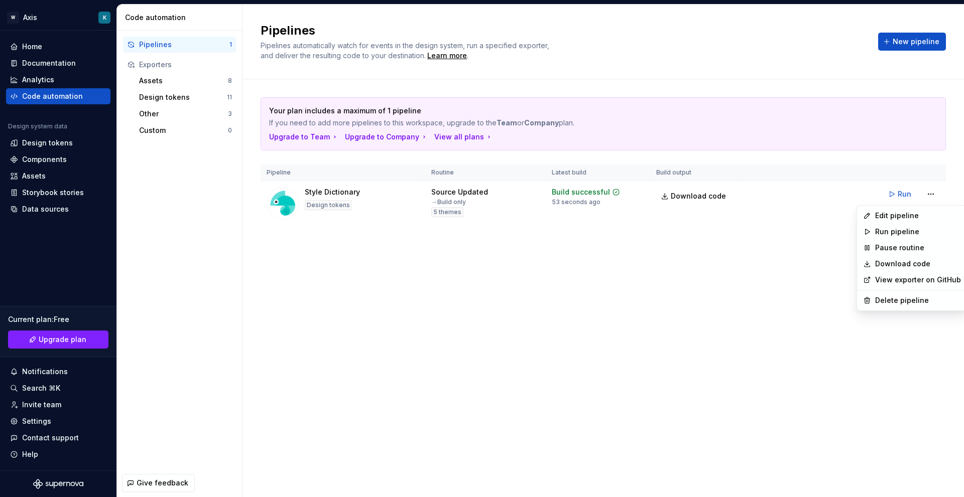
click at [736, 260] on html "W Axis K Home Documentation Analytics Code automation Design system data Design…" at bounding box center [482, 248] width 964 height 497
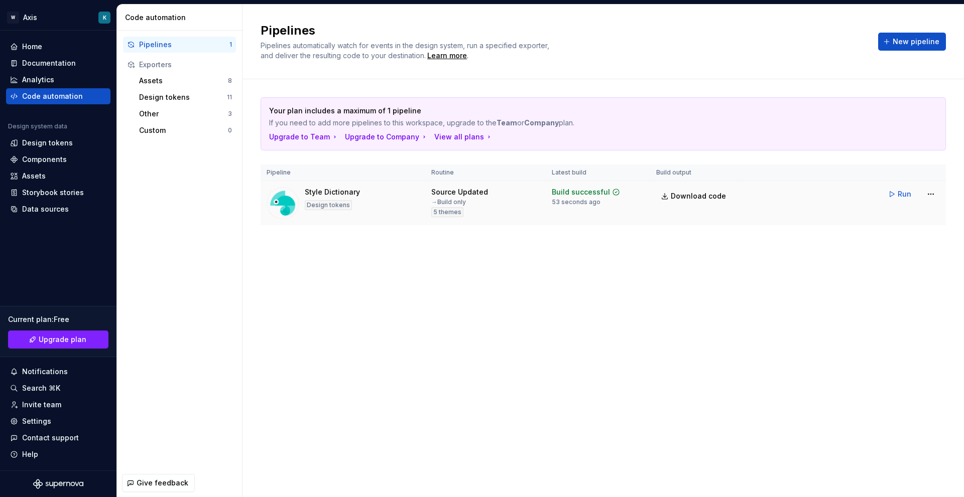
click at [350, 192] on div "Style Dictionary" at bounding box center [332, 192] width 55 height 10
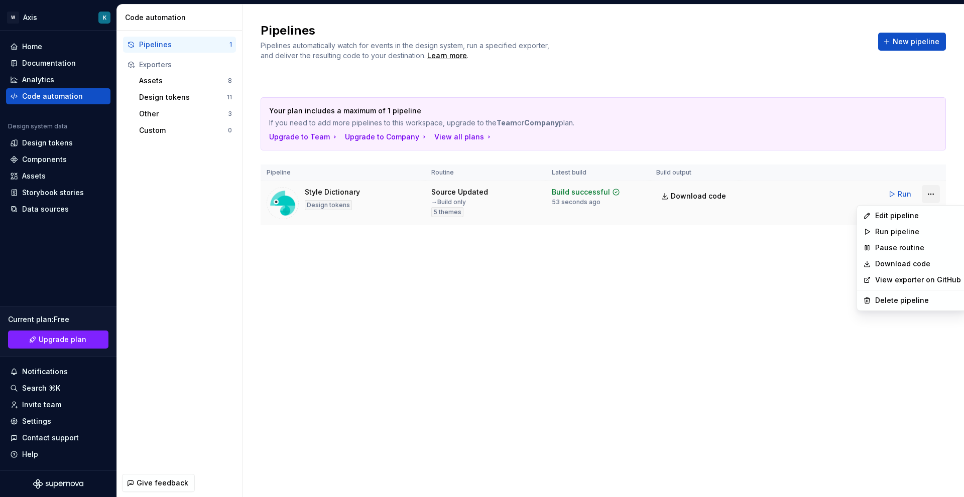
click at [929, 195] on html "W Axis K Home Documentation Analytics Code automation Design system data Design…" at bounding box center [482, 248] width 964 height 497
click at [689, 306] on html "W Axis K Home Documentation Analytics Code automation Design system data Design…" at bounding box center [482, 248] width 964 height 497
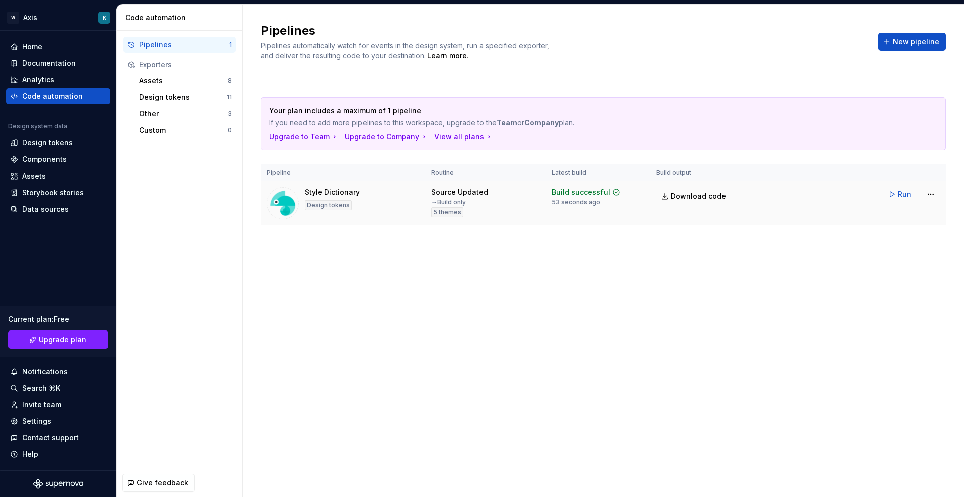
click at [591, 193] on div "Build successful" at bounding box center [581, 192] width 58 height 10
click at [616, 194] on icon at bounding box center [616, 192] width 8 height 8
click at [187, 88] on div "Assets 8" at bounding box center [185, 81] width 101 height 16
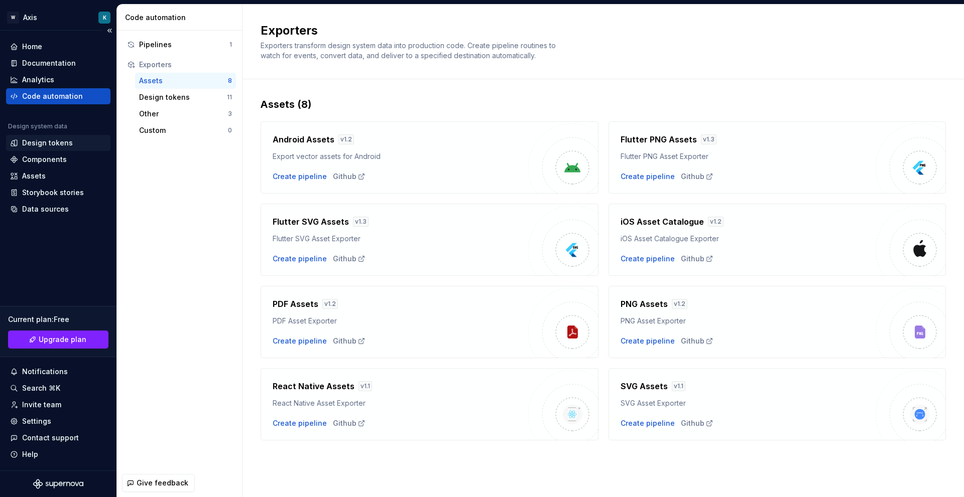
click at [59, 141] on div "Design tokens" at bounding box center [47, 143] width 51 height 10
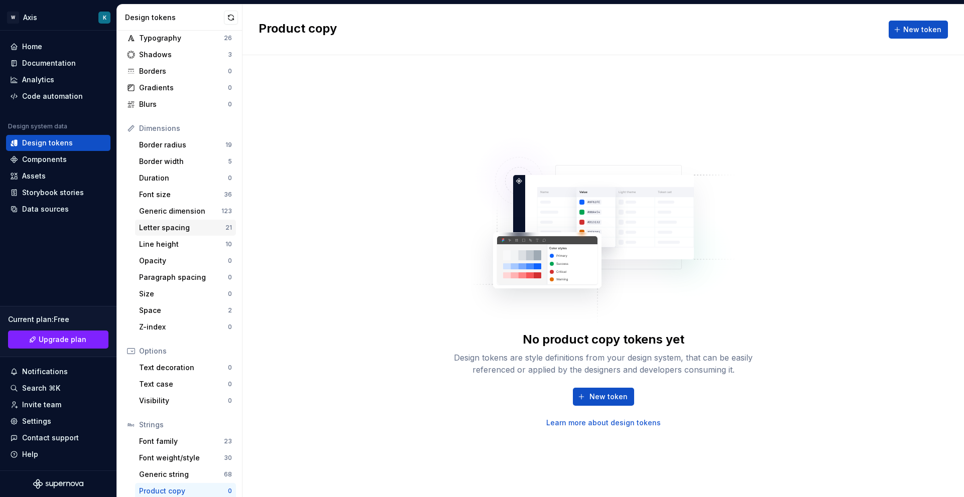
scroll to position [52, 0]
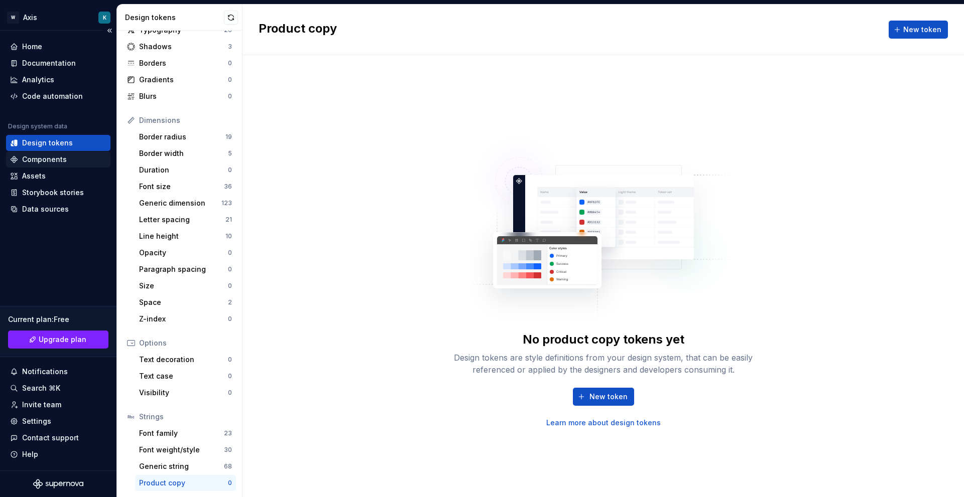
click at [56, 163] on div "Components" at bounding box center [44, 160] width 45 height 10
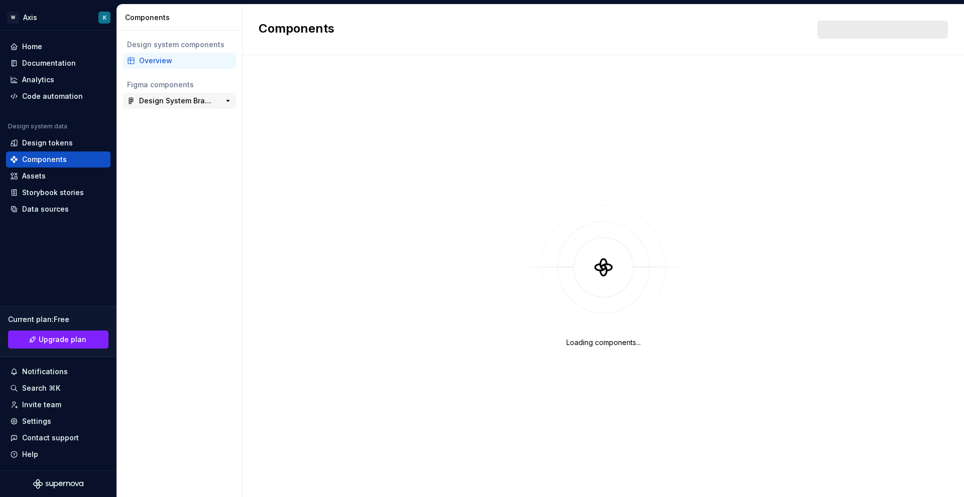
click at [183, 101] on div "Design System Brastemp ﻿﻿✅" at bounding box center [176, 101] width 75 height 10
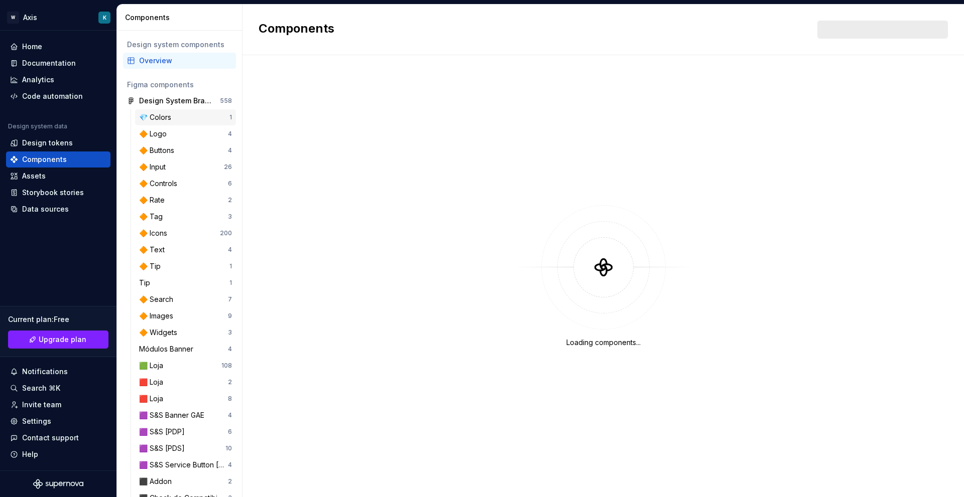
click at [172, 115] on div "💎 Colors" at bounding box center [157, 117] width 36 height 10
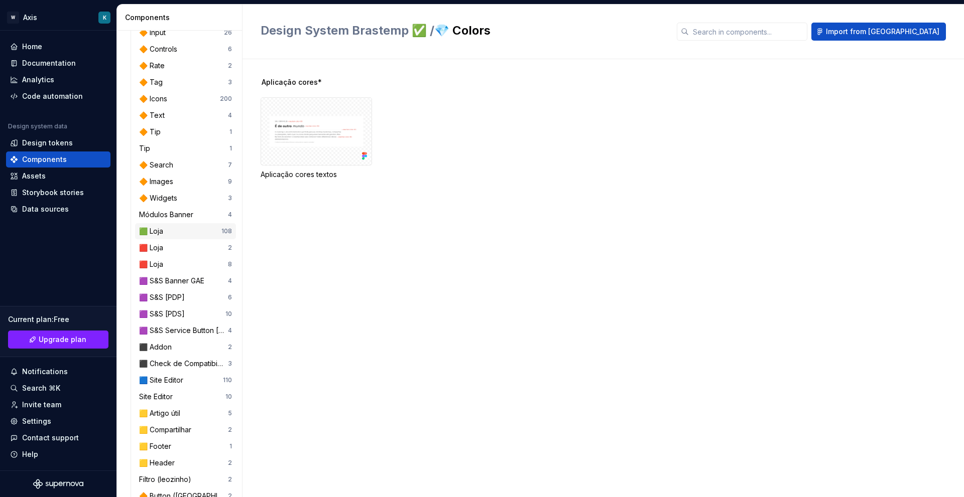
scroll to position [185, 0]
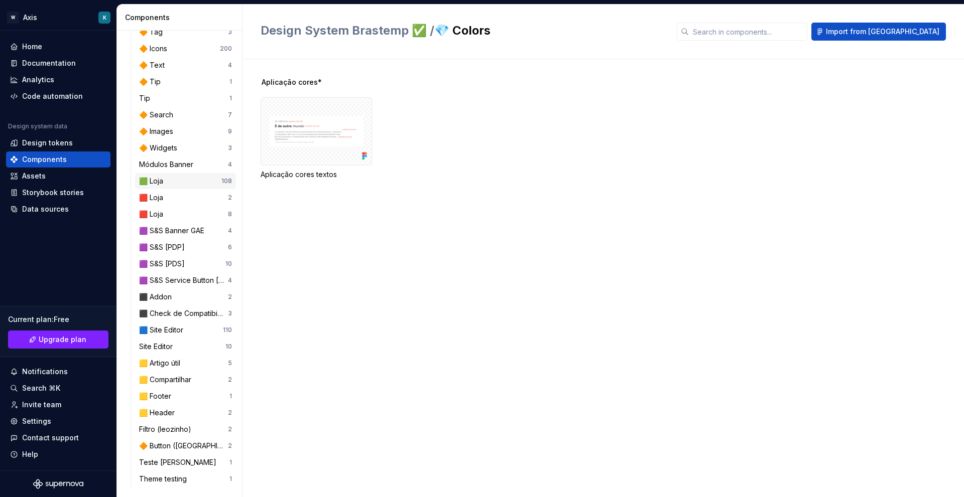
click at [169, 183] on div "🟩 Loja" at bounding box center [180, 181] width 82 height 10
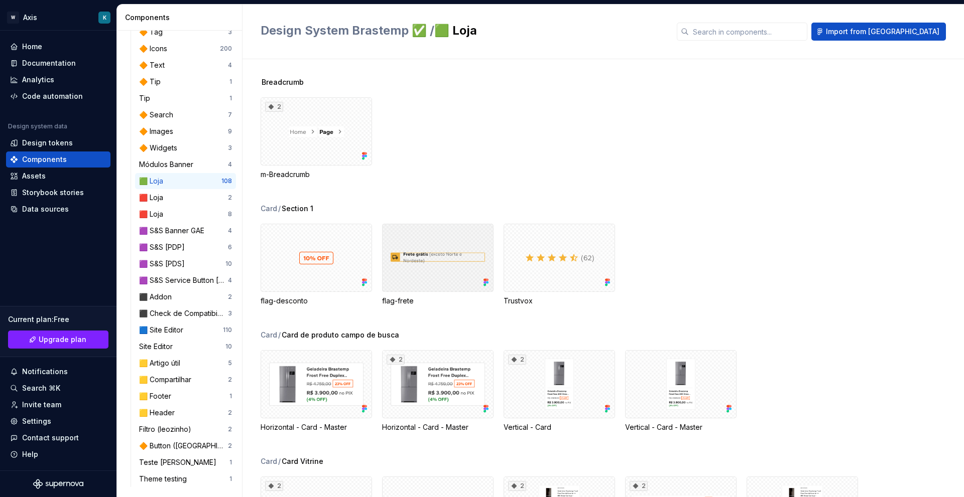
click at [431, 274] on div at bounding box center [437, 258] width 111 height 68
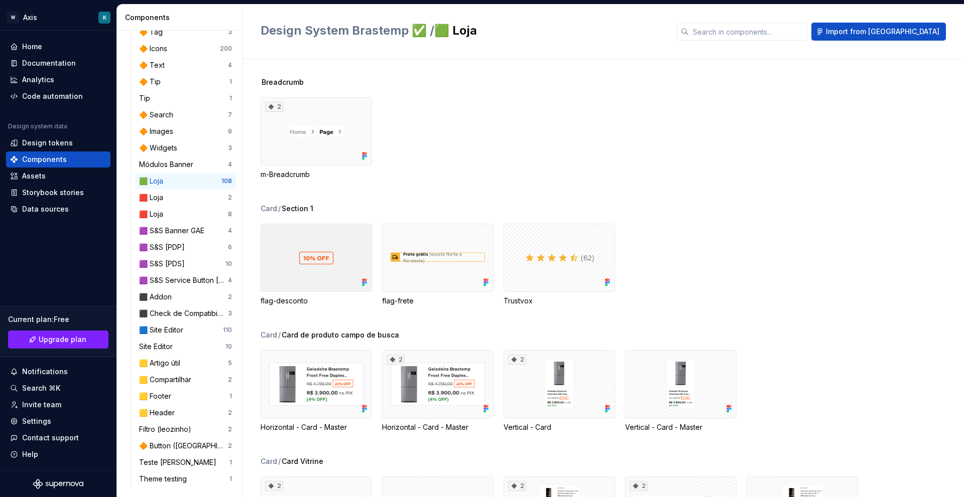
click at [326, 259] on div at bounding box center [315, 258] width 111 height 68
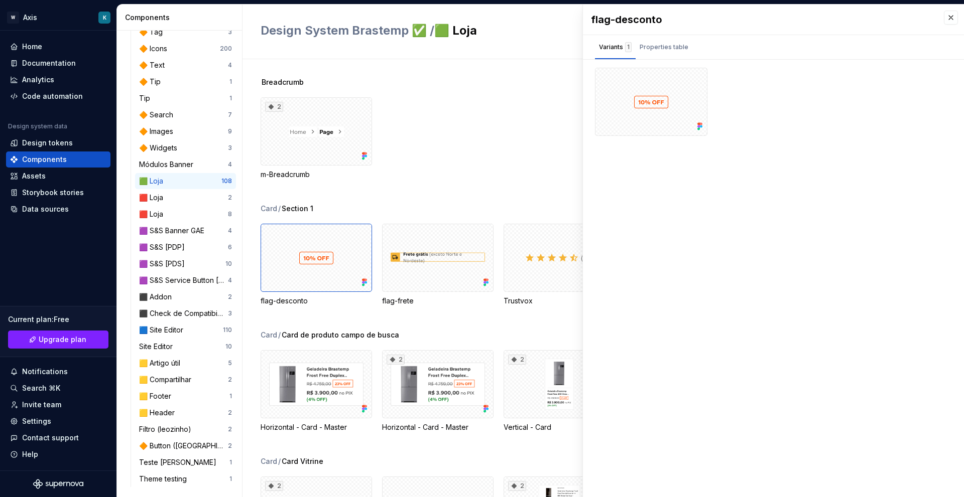
click at [519, 106] on div "2 m-Breadcrumb" at bounding box center [611, 138] width 703 height 82
click at [947, 18] on button "button" at bounding box center [951, 18] width 14 height 14
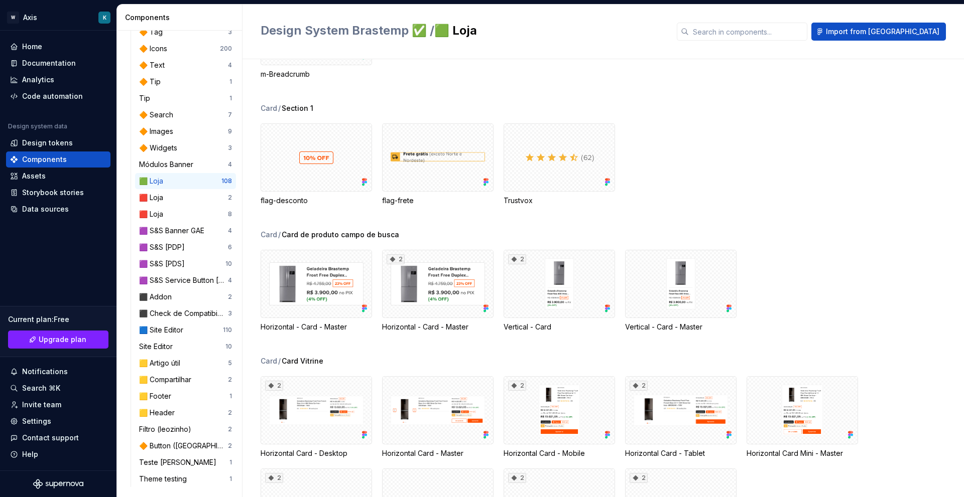
scroll to position [151, 0]
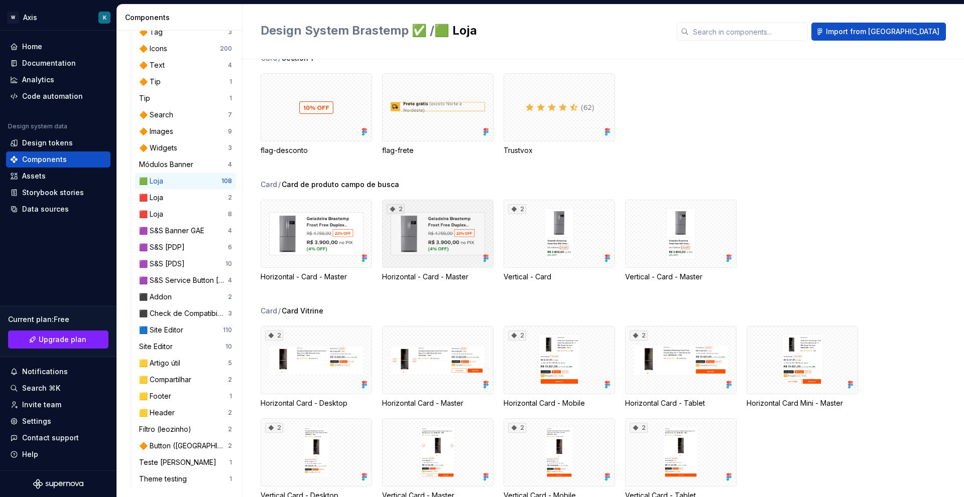
click at [405, 220] on div "2" at bounding box center [437, 234] width 111 height 68
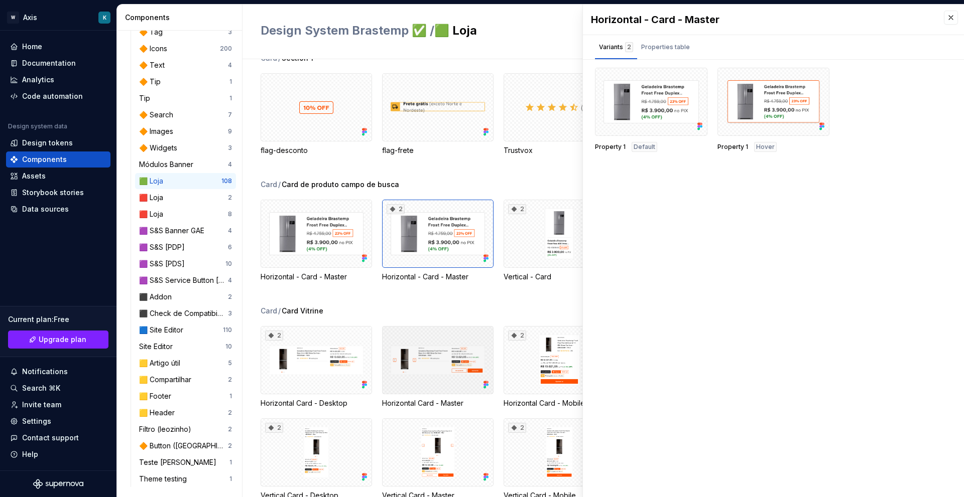
click at [435, 381] on div at bounding box center [437, 360] width 111 height 68
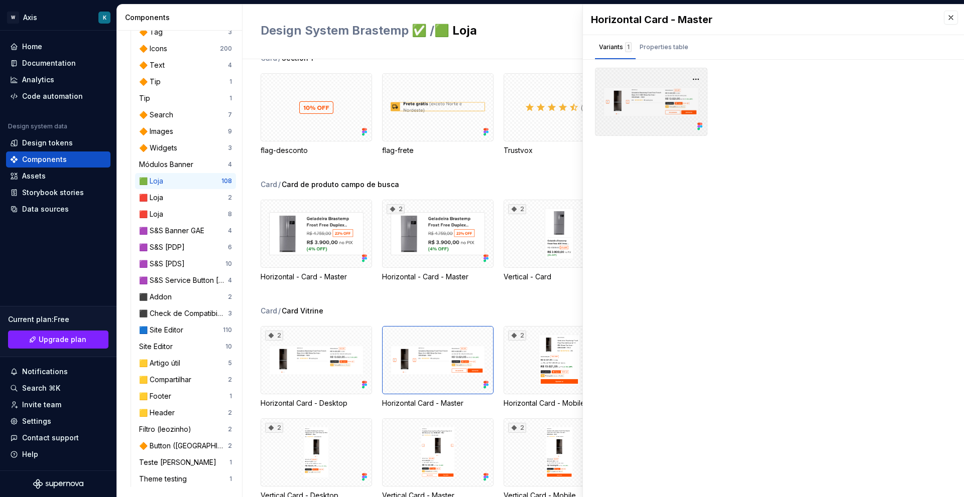
click at [659, 108] on div at bounding box center [651, 102] width 112 height 68
click at [650, 113] on div at bounding box center [651, 102] width 112 height 68
click at [776, 162] on div "Horizontal Card - Master Variants 1 Properties table Property Values Default Sh…" at bounding box center [773, 251] width 381 height 493
click at [695, 77] on button "button" at bounding box center [696, 79] width 14 height 14
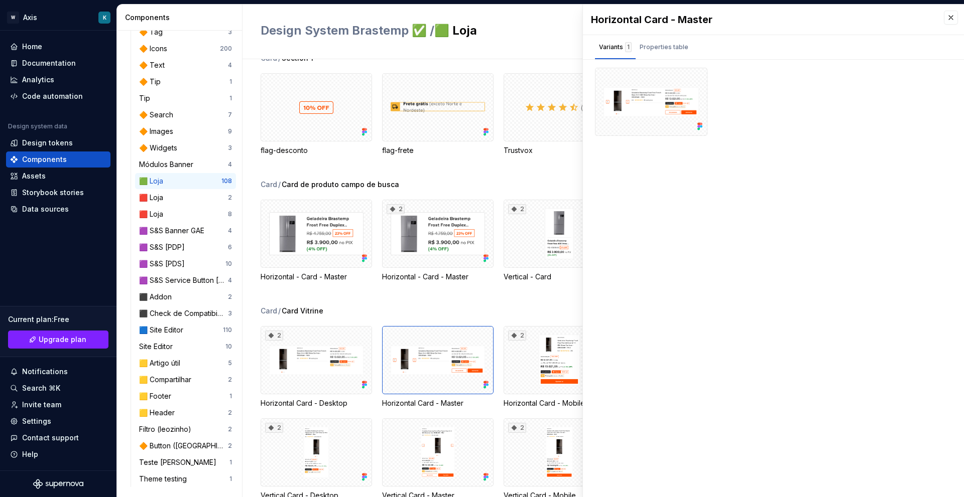
click at [742, 83] on div at bounding box center [773, 102] width 357 height 68
click at [674, 45] on div "Properties table" at bounding box center [663, 47] width 49 height 10
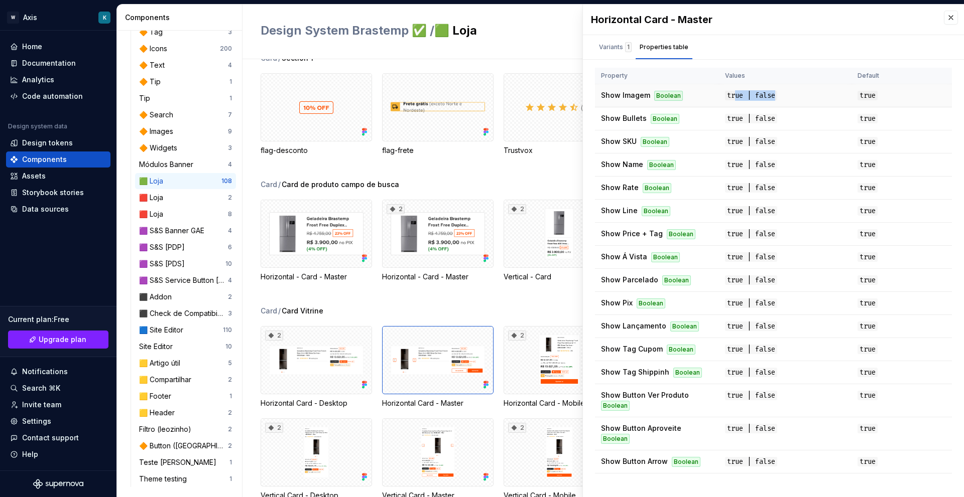
drag, startPoint x: 733, startPoint y: 95, endPoint x: 838, endPoint y: 94, distance: 104.9
click at [838, 94] on td "true | false" at bounding box center [785, 95] width 132 height 23
click at [885, 100] on td "true" at bounding box center [901, 95] width 100 height 23
click at [607, 47] on div "Variants 1" at bounding box center [615, 47] width 33 height 10
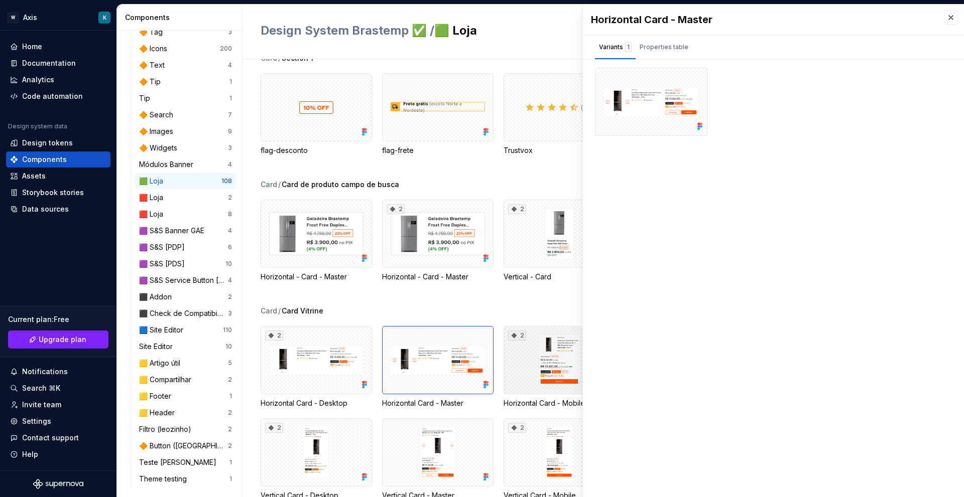
click at [527, 368] on div "2" at bounding box center [558, 360] width 111 height 68
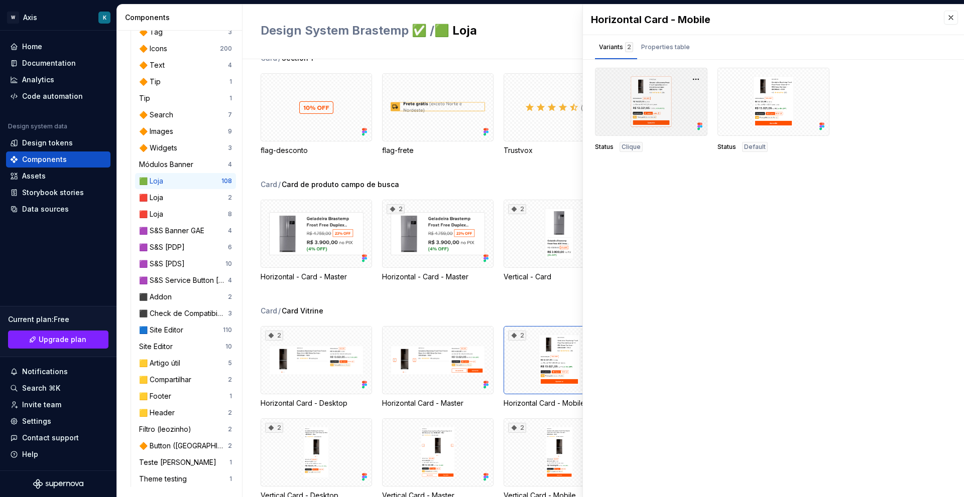
click at [671, 111] on div at bounding box center [651, 102] width 112 height 68
click at [948, 20] on button "button" at bounding box center [951, 18] width 14 height 14
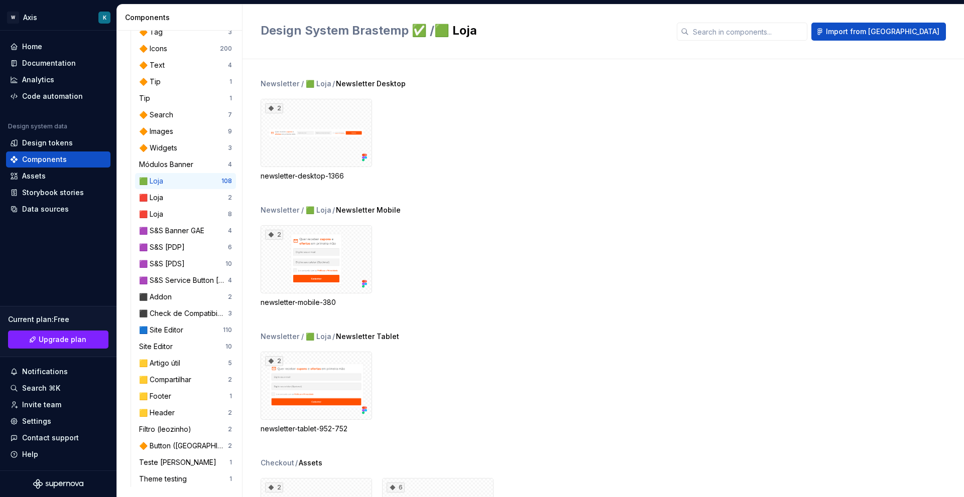
scroll to position [1355, 0]
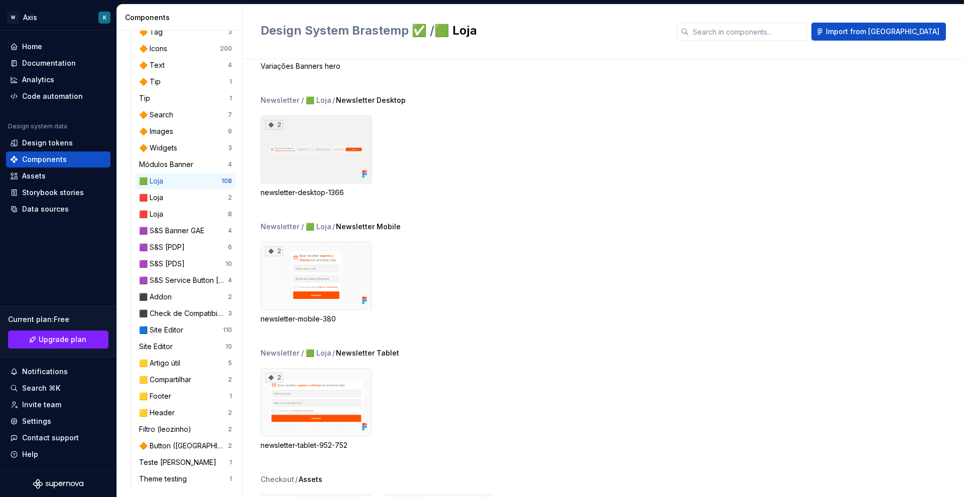
click at [318, 160] on div "2" at bounding box center [315, 149] width 111 height 68
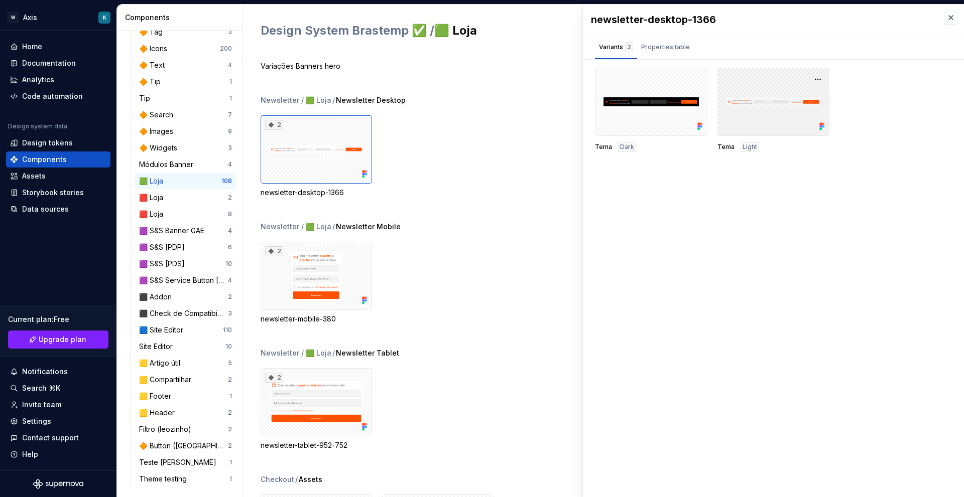
click at [739, 109] on div at bounding box center [773, 102] width 112 height 68
click at [681, 252] on div "newsletter-desktop-1366 Variants 2 Properties table Tema Dark Tema Light Proper…" at bounding box center [773, 251] width 381 height 493
click at [807, 115] on div at bounding box center [773, 102] width 112 height 68
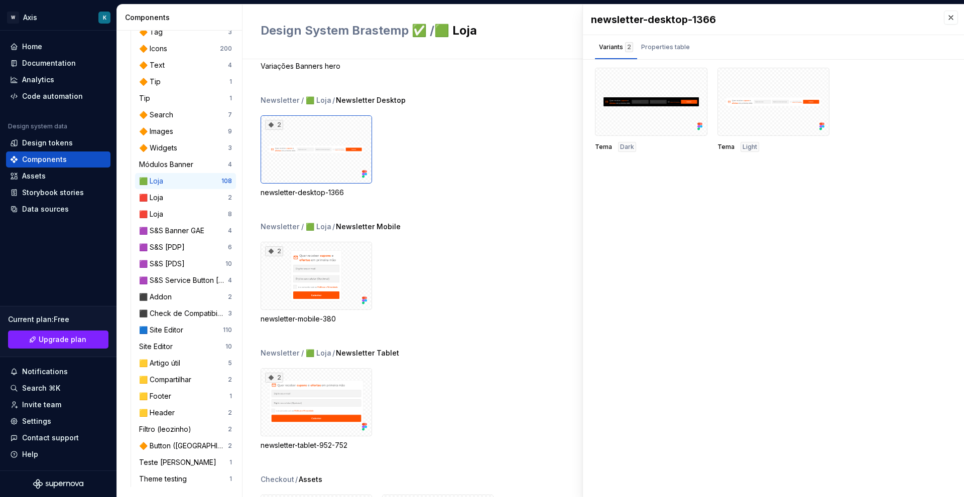
click at [902, 147] on div "Tema Dark Tema Light" at bounding box center [773, 110] width 357 height 84
click at [774, 151] on div "Tema Light" at bounding box center [773, 147] width 112 height 10
click at [748, 150] on span "Light" at bounding box center [749, 147] width 15 height 8
click at [757, 116] on div at bounding box center [773, 102] width 112 height 68
click at [731, 234] on div "newsletter-desktop-1366 Variants 2 Properties table Tema Dark Tema Light Proper…" at bounding box center [773, 251] width 381 height 493
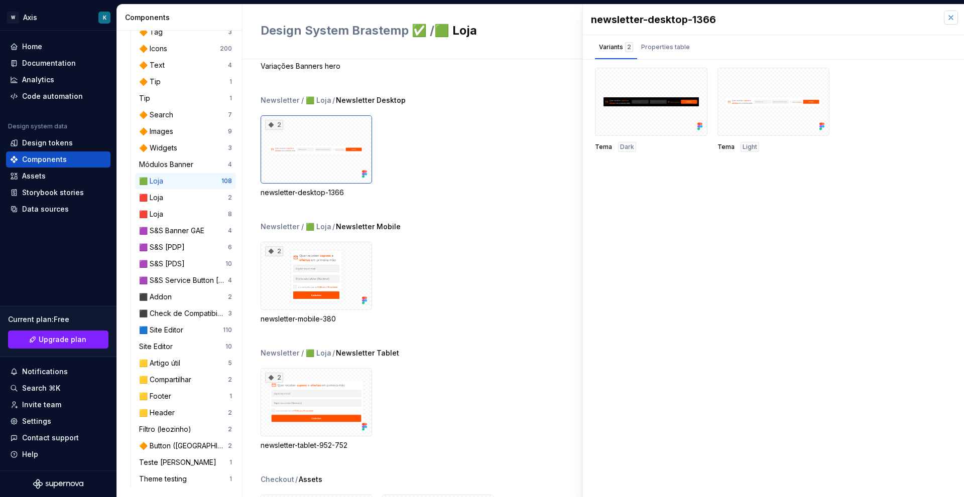
click at [953, 24] on button "button" at bounding box center [951, 18] width 14 height 14
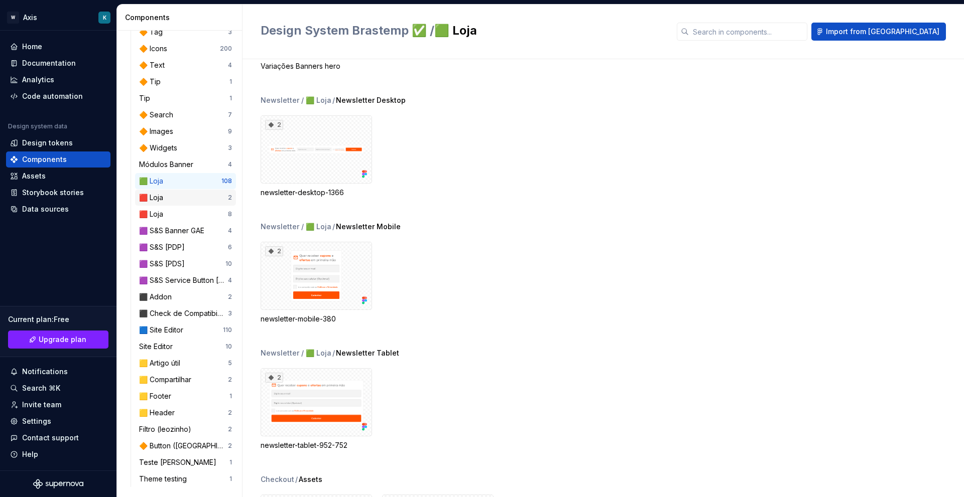
click at [167, 191] on div "🟥 Loja 2" at bounding box center [185, 198] width 101 height 16
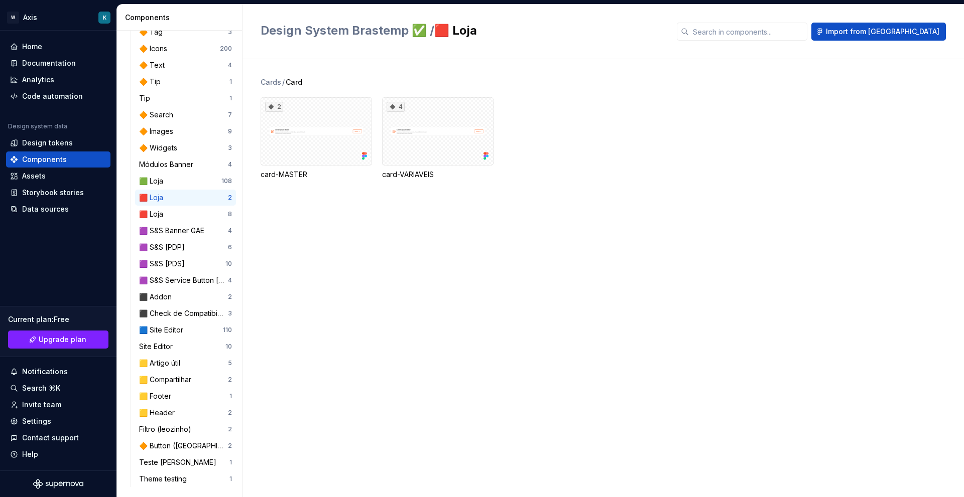
click at [159, 201] on div "🟥 Loja" at bounding box center [153, 198] width 28 height 10
click at [428, 128] on div "4" at bounding box center [437, 131] width 111 height 68
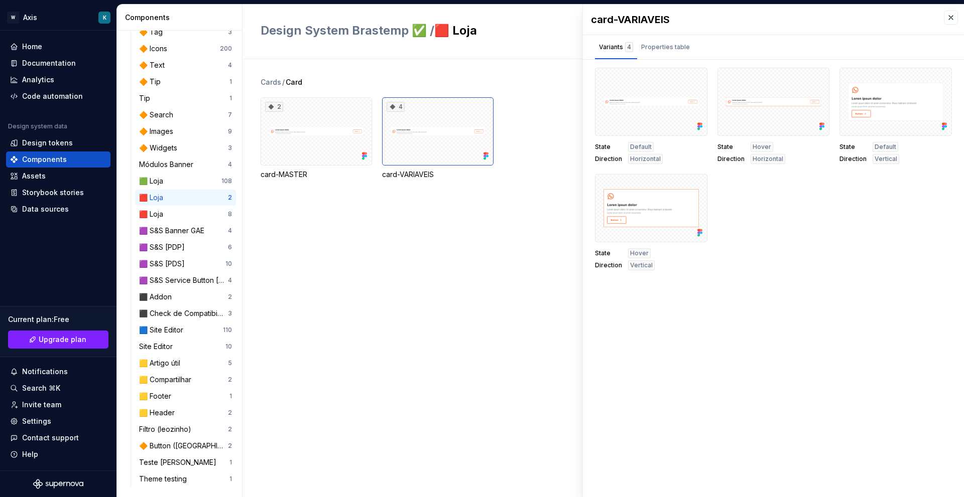
click at [785, 219] on div "State Default Direction Horizontal State Hover Direction Horizontal State Defau…" at bounding box center [773, 169] width 357 height 203
click at [633, 195] on div at bounding box center [651, 208] width 112 height 68
click at [818, 228] on div "State Default Direction Horizontal State Hover Direction Horizontal State Defau…" at bounding box center [773, 169] width 357 height 203
click at [811, 219] on div "State Default Direction Horizontal State Hover Direction Horizontal State Defau…" at bounding box center [773, 169] width 357 height 203
click at [874, 123] on div at bounding box center [895, 102] width 112 height 68
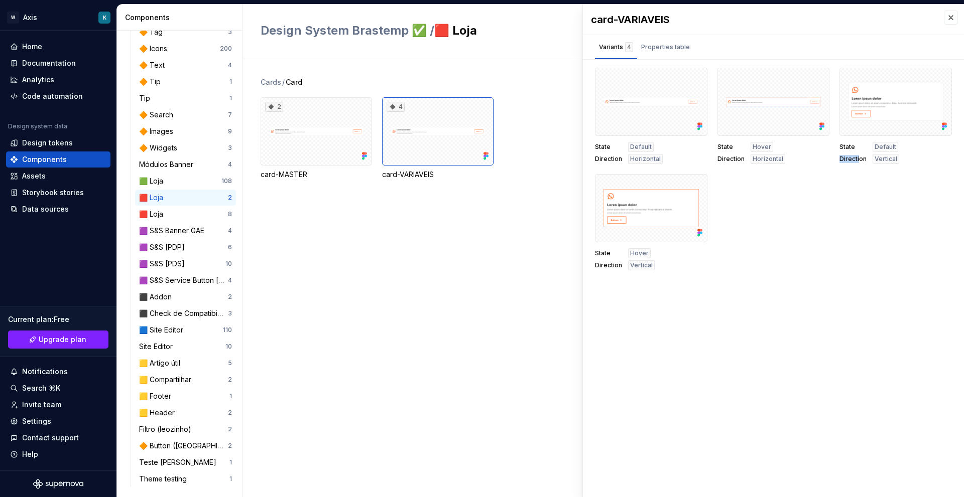
drag, startPoint x: 858, startPoint y: 177, endPoint x: 873, endPoint y: 160, distance: 23.1
click at [899, 146] on div "State Default Direction Horizontal State Hover Direction Horizontal State Defau…" at bounding box center [773, 169] width 357 height 203
click at [831, 169] on div "State Default Direction Horizontal State Hover Direction Horizontal State Defau…" at bounding box center [773, 169] width 357 height 203
drag, startPoint x: 864, startPoint y: 160, endPoint x: 840, endPoint y: 146, distance: 27.5
click at [840, 146] on div "State Default Direction Vertical" at bounding box center [895, 153] width 112 height 22
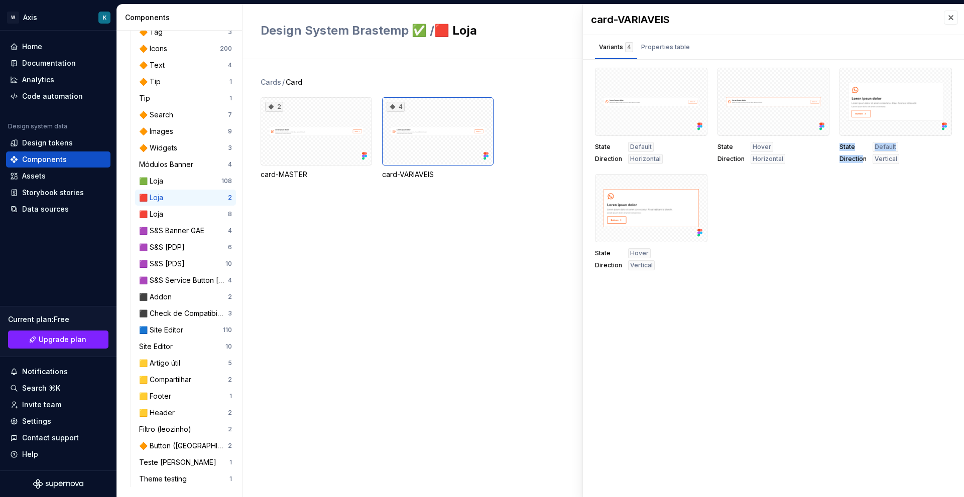
click at [853, 163] on div "State Default Direction Vertical" at bounding box center [895, 153] width 112 height 22
drag, startPoint x: 910, startPoint y: 163, endPoint x: 823, endPoint y: 144, distance: 89.8
click at [823, 144] on div "State Default Direction Horizontal State Hover Direction Horizontal State Defau…" at bounding box center [773, 169] width 357 height 203
click at [832, 182] on div "State Default Direction Horizontal State Hover Direction Horizontal State Defau…" at bounding box center [773, 169] width 357 height 203
click at [354, 119] on div "2" at bounding box center [315, 131] width 111 height 68
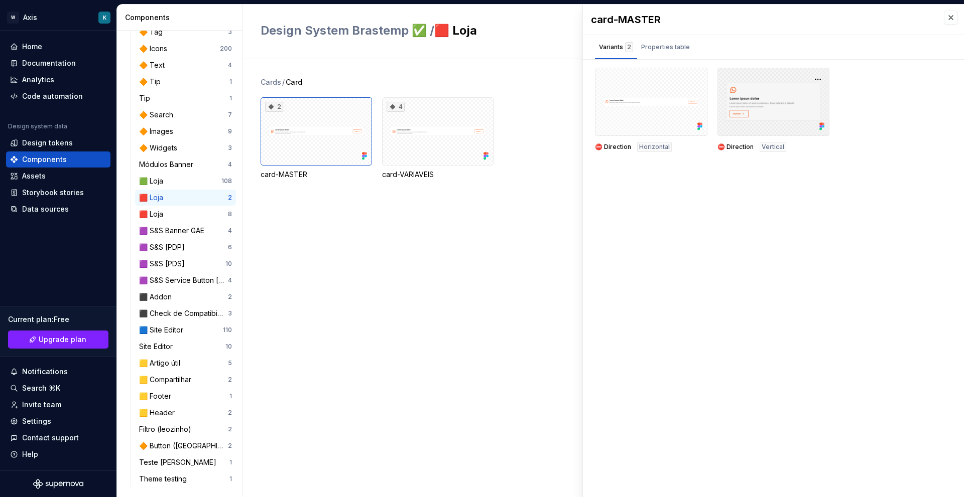
click at [765, 124] on div at bounding box center [773, 102] width 112 height 68
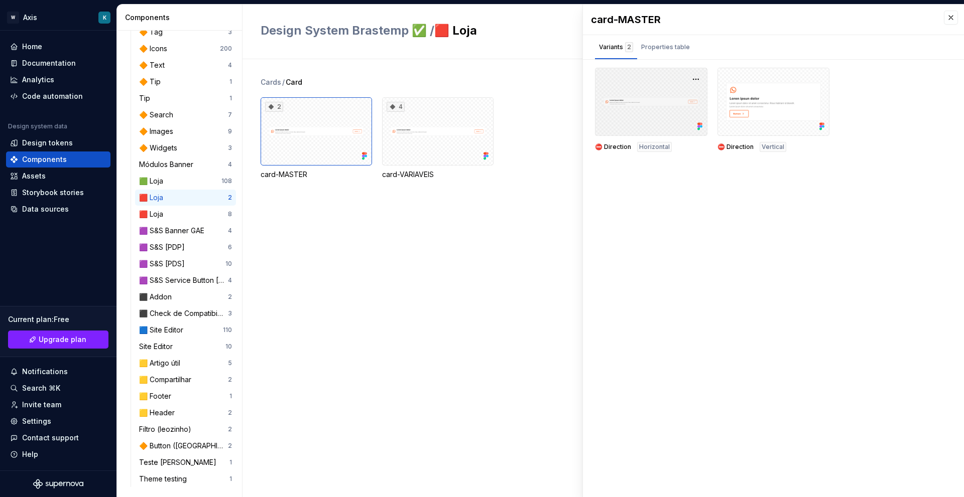
click at [613, 122] on div at bounding box center [651, 102] width 112 height 68
click at [176, 210] on div "🟥 Loja" at bounding box center [183, 214] width 89 height 10
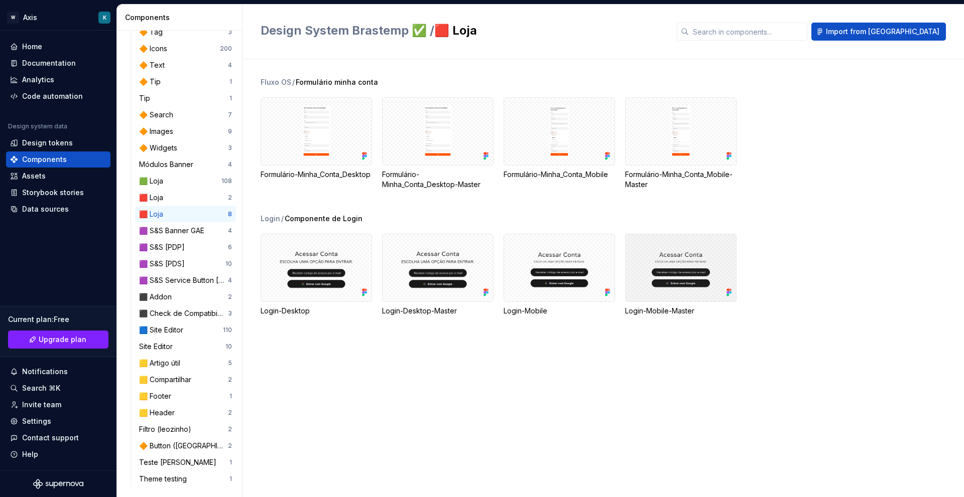
click at [690, 288] on div at bounding box center [680, 268] width 111 height 68
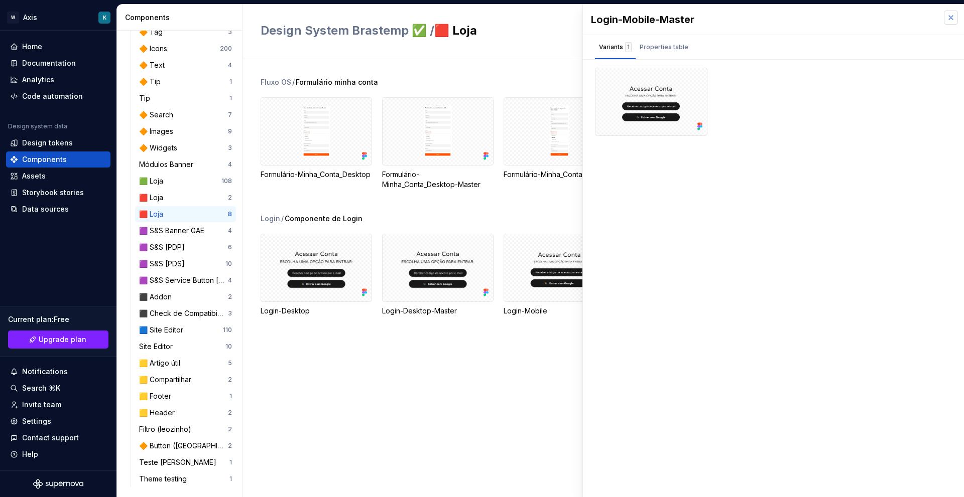
click at [948, 24] on button "button" at bounding box center [951, 18] width 14 height 14
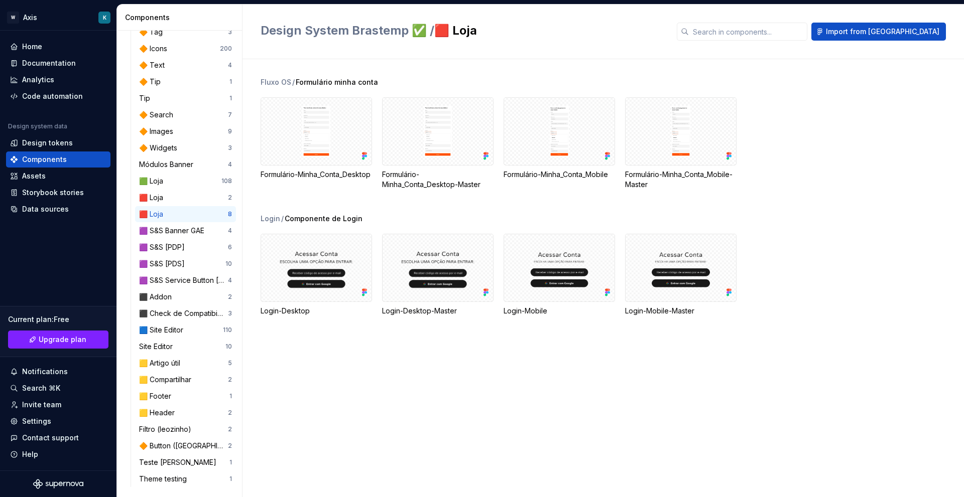
click at [867, 164] on div "Formulário-Minha_Conta_Desktop Formulário-Minha_Conta_Desktop-Master Formulário…" at bounding box center [611, 143] width 703 height 92
click at [326, 139] on div at bounding box center [315, 131] width 111 height 68
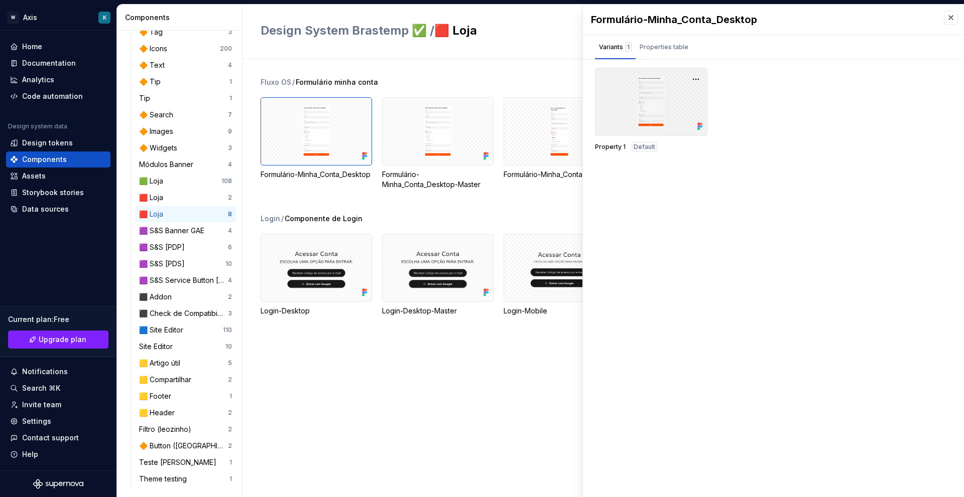
click at [653, 81] on div at bounding box center [651, 102] width 112 height 68
click at [654, 46] on div "Properties table" at bounding box center [663, 47] width 49 height 10
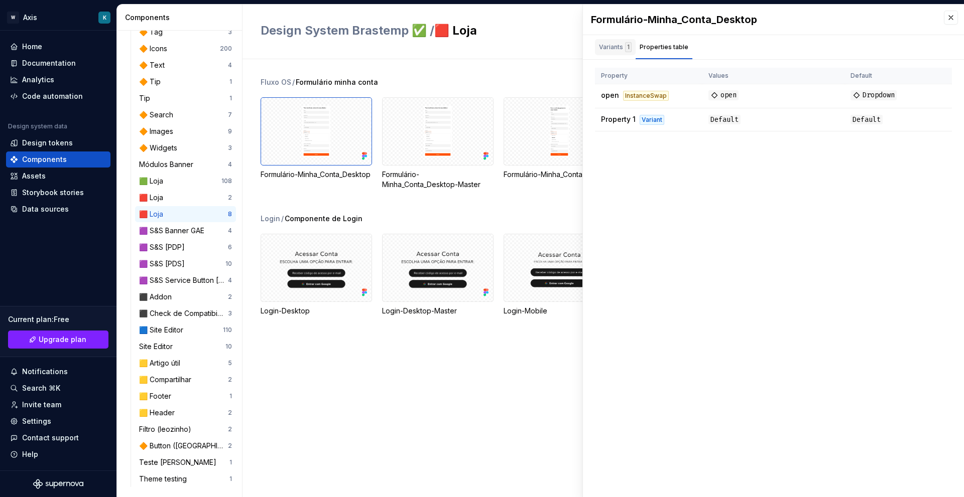
click at [616, 44] on div "Variants 1" at bounding box center [615, 47] width 33 height 10
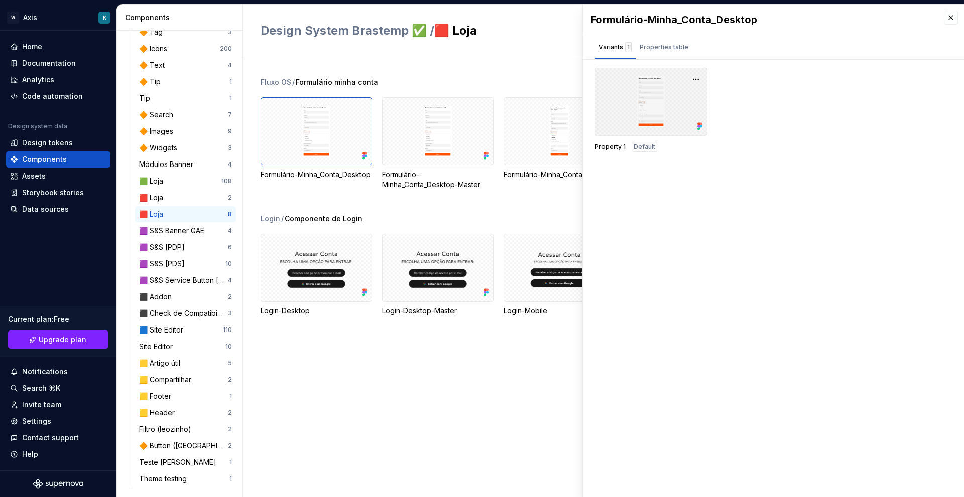
click at [648, 103] on div at bounding box center [651, 102] width 112 height 68
click at [807, 108] on div "Property 1 Default" at bounding box center [773, 110] width 357 height 84
click at [697, 77] on button "button" at bounding box center [696, 79] width 14 height 14
click at [782, 94] on div "Property 1 Default" at bounding box center [773, 110] width 357 height 84
